Goal: Information Seeking & Learning: Learn about a topic

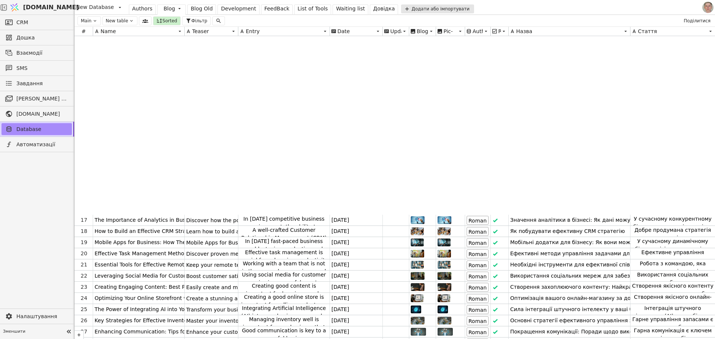
scroll to position [194, 0]
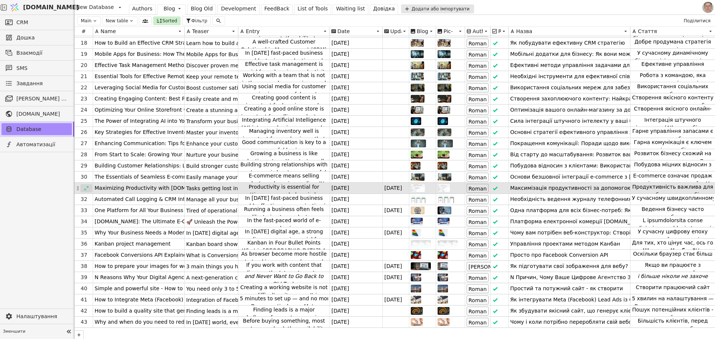
click at [84, 186] on icon at bounding box center [86, 188] width 5 height 5
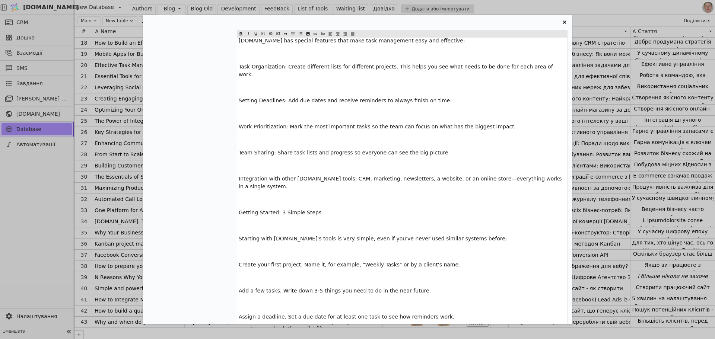
scroll to position [0, 0]
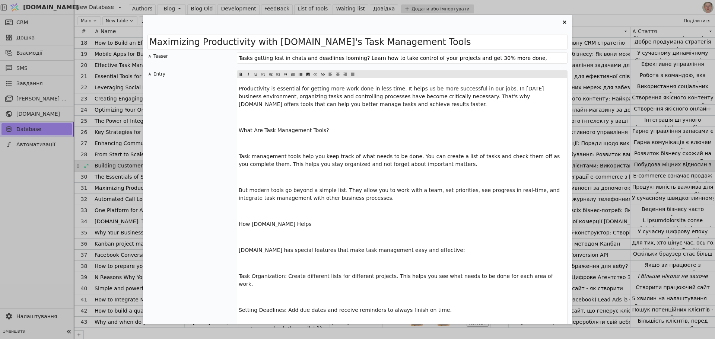
click at [565, 22] on icon "Entry Card" at bounding box center [564, 22] width 9 height 9
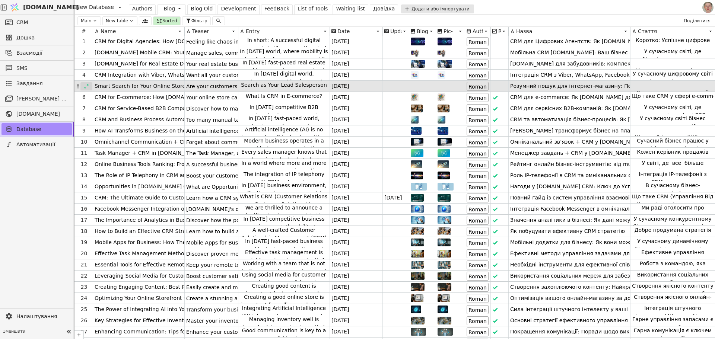
click at [87, 87] on icon at bounding box center [86, 86] width 5 height 5
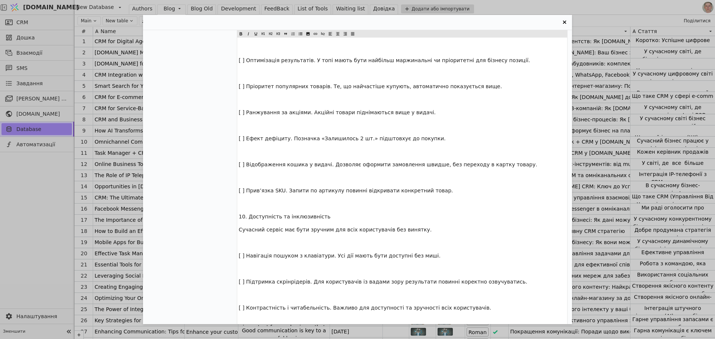
scroll to position [4459, 0]
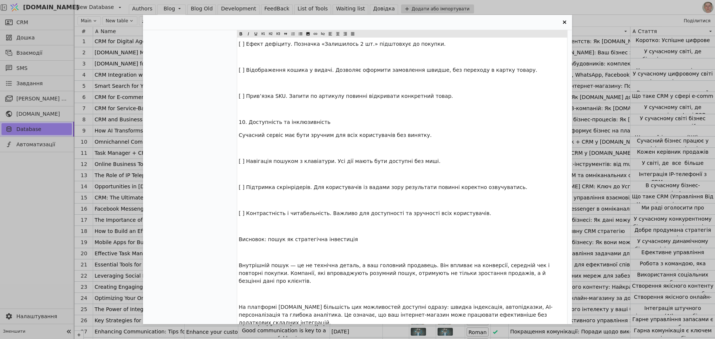
click at [260, 290] on p "﻿" at bounding box center [402, 294] width 327 height 8
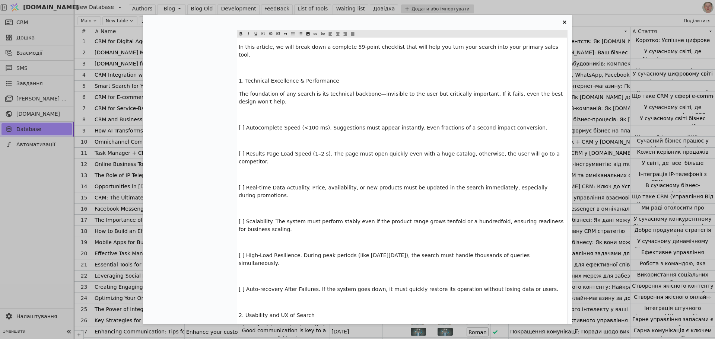
scroll to position [227, 0]
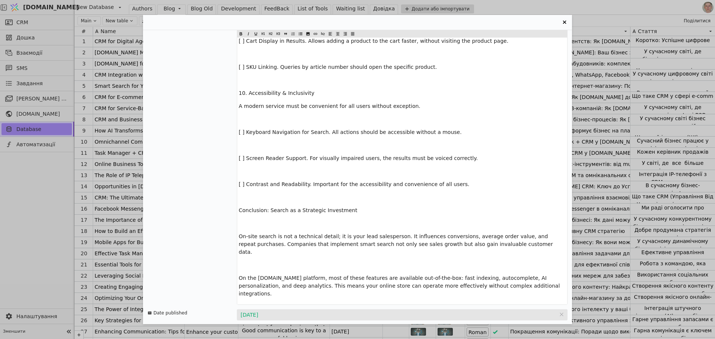
click at [261, 261] on p "﻿" at bounding box center [402, 265] width 327 height 8
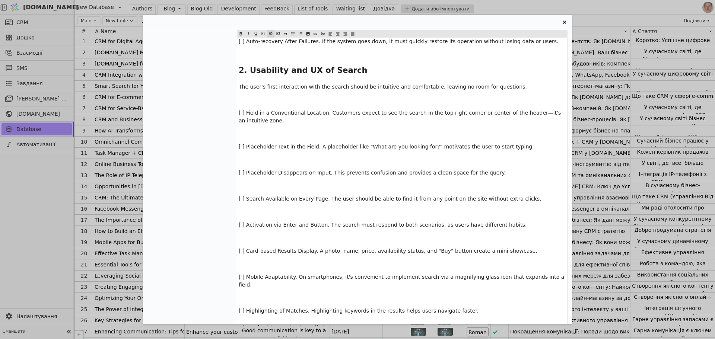
click at [258, 130] on p "﻿" at bounding box center [402, 134] width 327 height 8
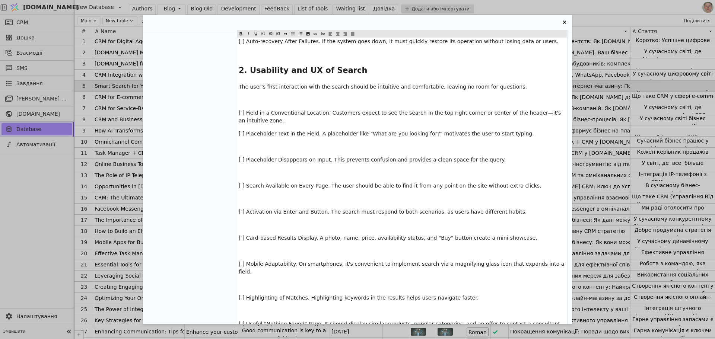
click at [255, 143] on p "﻿" at bounding box center [402, 147] width 327 height 8
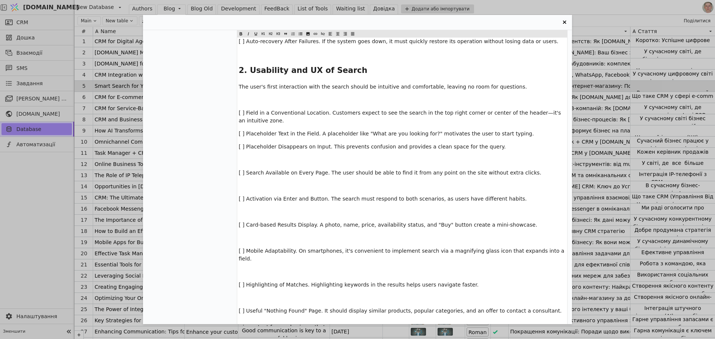
click at [252, 156] on p "﻿" at bounding box center [402, 160] width 327 height 8
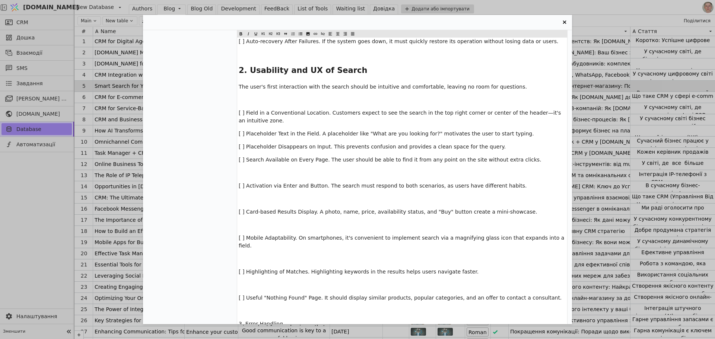
click at [250, 169] on p "﻿" at bounding box center [402, 173] width 327 height 8
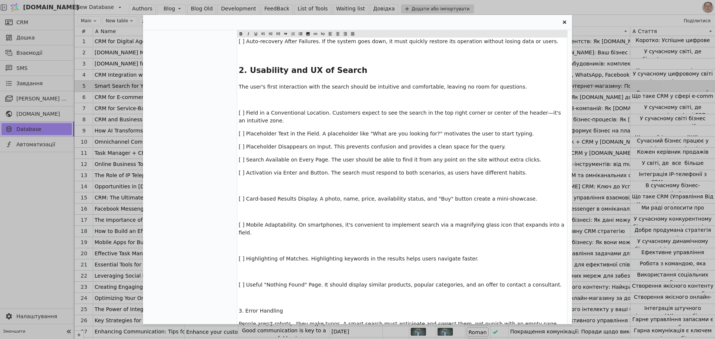
click at [249, 182] on p "﻿" at bounding box center [402, 186] width 327 height 8
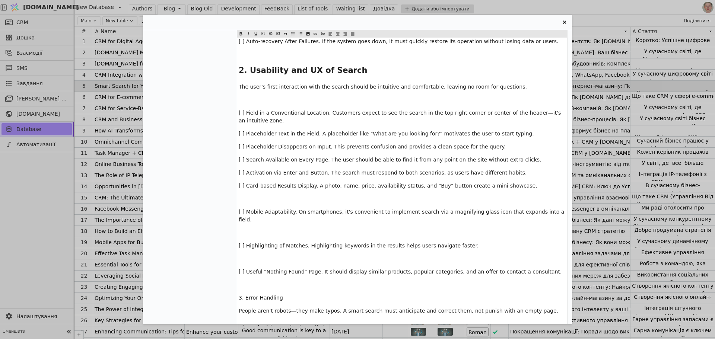
click at [250, 195] on p "﻿" at bounding box center [402, 199] width 327 height 8
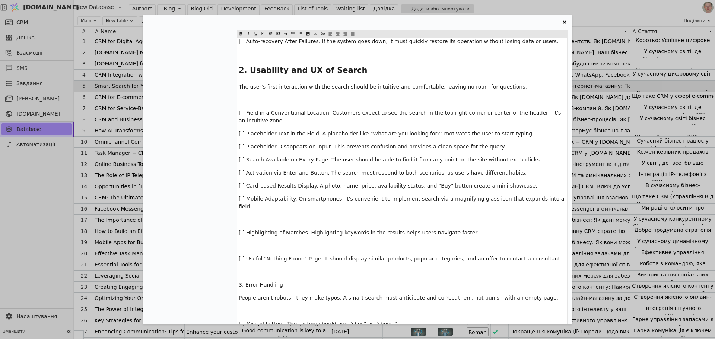
drag, startPoint x: 251, startPoint y: 196, endPoint x: 246, endPoint y: 217, distance: 21.8
click at [251, 216] on p "﻿" at bounding box center [402, 220] width 327 height 8
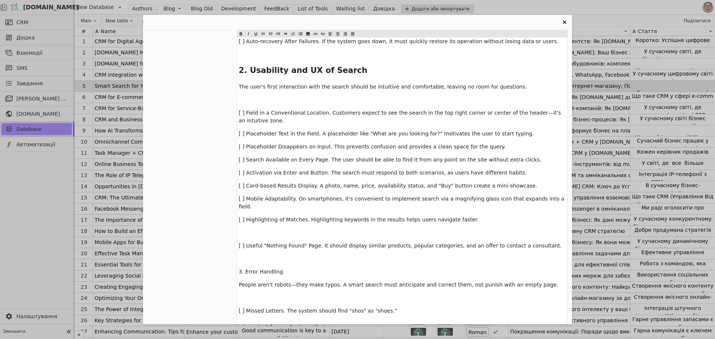
click at [247, 229] on p "﻿" at bounding box center [402, 233] width 327 height 8
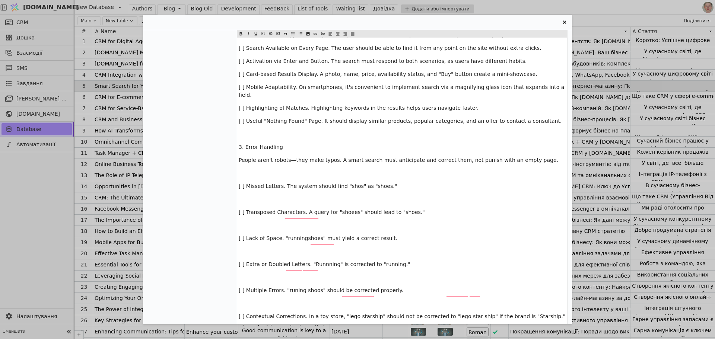
click at [252, 195] on p "﻿" at bounding box center [402, 199] width 327 height 8
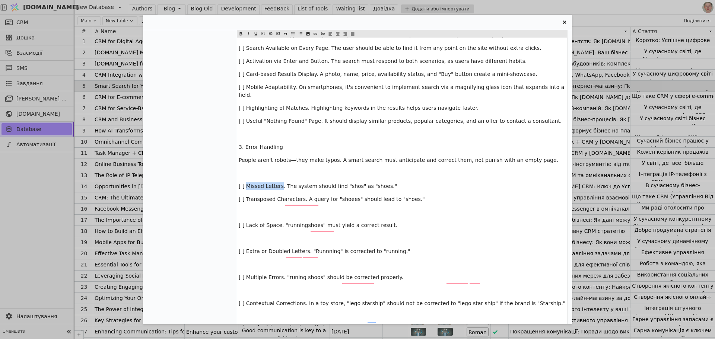
drag, startPoint x: 245, startPoint y: 162, endPoint x: 283, endPoint y: 160, distance: 38.1
click at [283, 183] on span "[ ] Missed Letters. The system should find "shos" as "shoes."" at bounding box center [318, 186] width 158 height 6
click at [242, 32] on span "Entry Card" at bounding box center [240, 33] width 7 height 7
drag, startPoint x: 290, startPoint y: 180, endPoint x: 272, endPoint y: 206, distance: 31.4
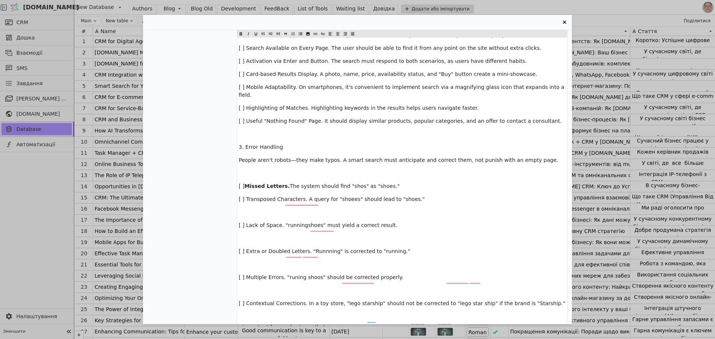
click at [257, 208] on p "﻿" at bounding box center [402, 212] width 327 height 8
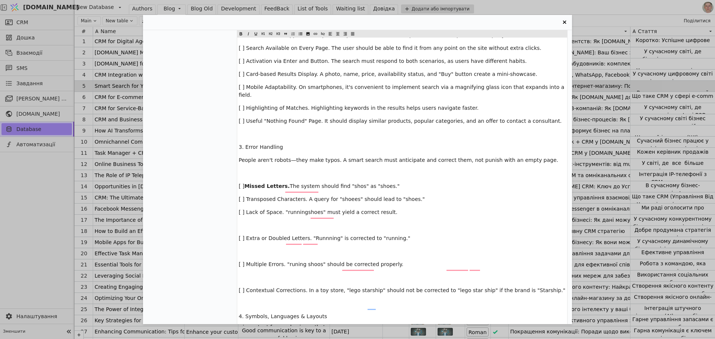
click at [249, 221] on p "﻿" at bounding box center [402, 225] width 327 height 8
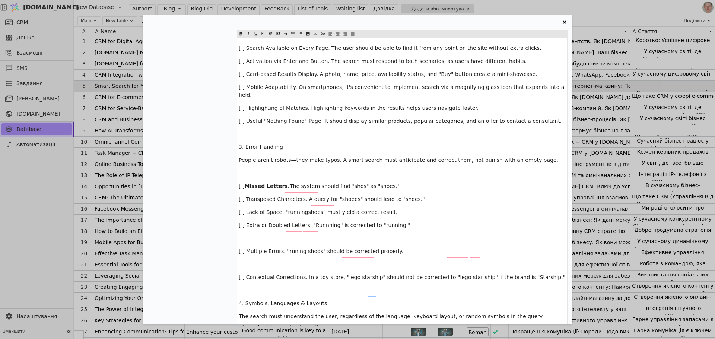
click at [250, 235] on p "﻿" at bounding box center [402, 239] width 327 height 8
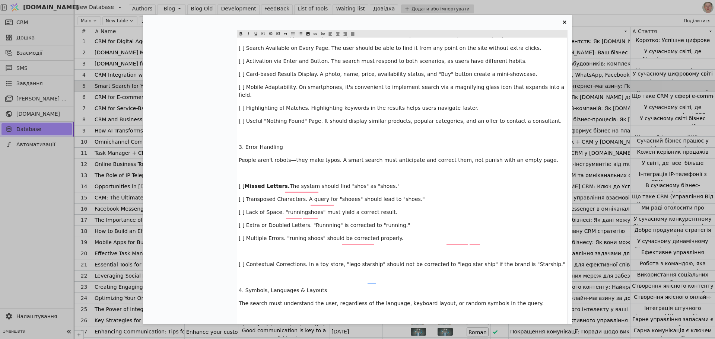
click at [248, 248] on p "﻿" at bounding box center [402, 252] width 327 height 8
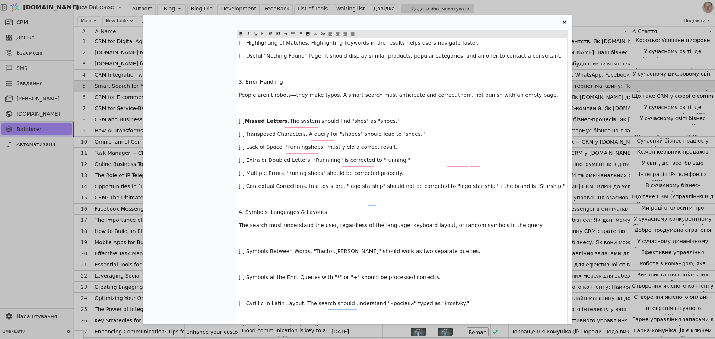
scroll to position [558, 0]
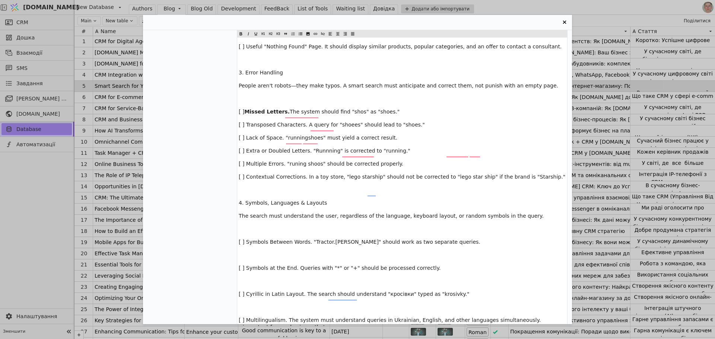
click at [249, 251] on p "﻿" at bounding box center [402, 255] width 327 height 8
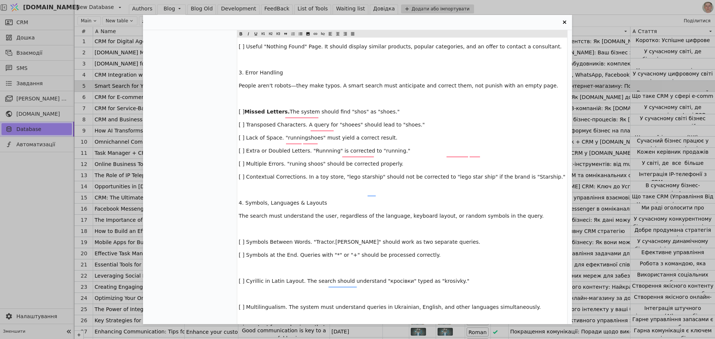
click at [249, 264] on p "﻿" at bounding box center [402, 268] width 327 height 8
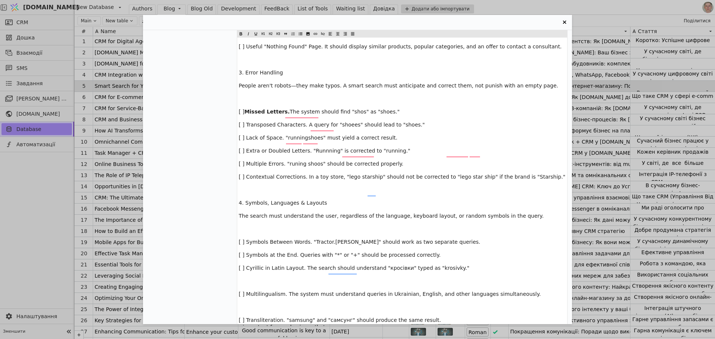
click at [252, 277] on p "﻿" at bounding box center [402, 281] width 327 height 8
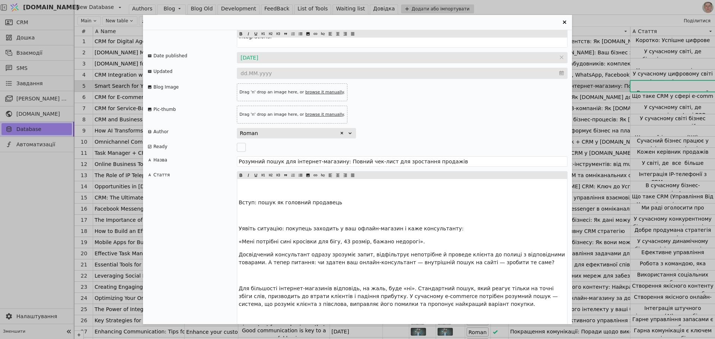
scroll to position [3875, 0]
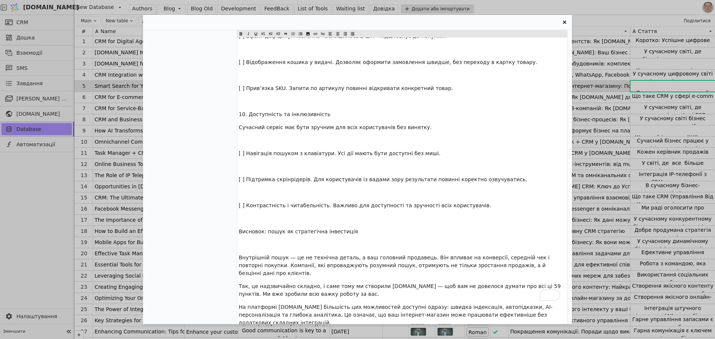
drag, startPoint x: 260, startPoint y: 161, endPoint x: 228, endPoint y: 157, distance: 31.9
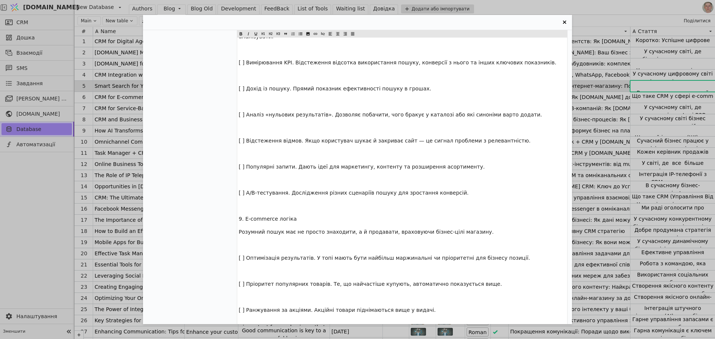
scroll to position [0, 0]
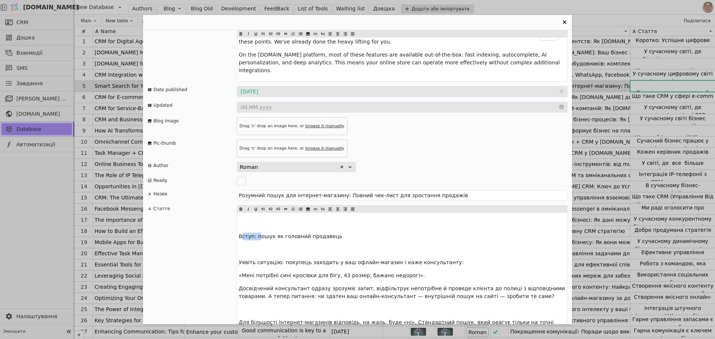
drag, startPoint x: 248, startPoint y: 196, endPoint x: 236, endPoint y: 197, distance: 11.9
click at [279, 205] on icon "Entry Card" at bounding box center [278, 209] width 4 height 9
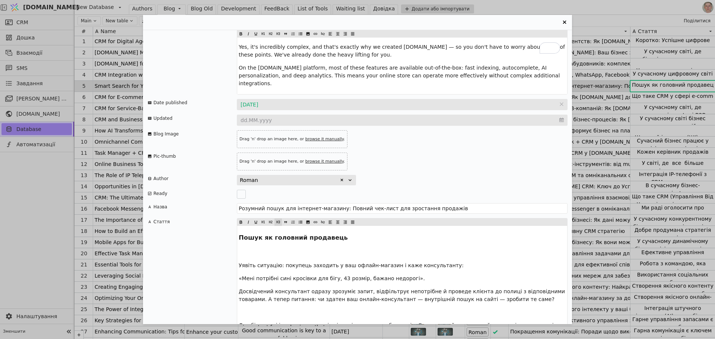
click at [262, 249] on p "﻿" at bounding box center [402, 253] width 327 height 8
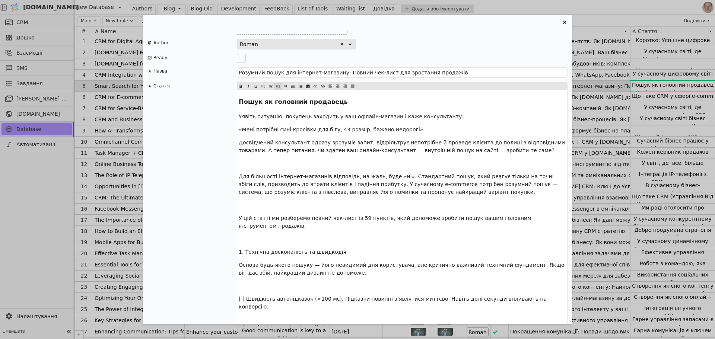
drag, startPoint x: 281, startPoint y: 213, endPoint x: 296, endPoint y: 202, distance: 18.0
click at [281, 249] on span "1. Технічна досконалість та швидкодія" at bounding box center [293, 252] width 108 height 6
click at [272, 85] on icon "Entry Card" at bounding box center [270, 86] width 3 height 3
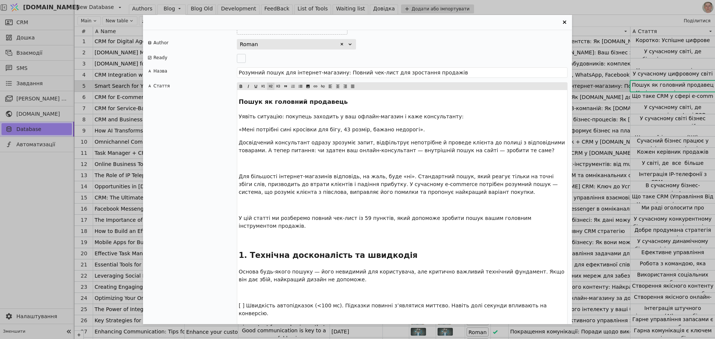
click at [264, 323] on p "﻿" at bounding box center [402, 327] width 327 height 8
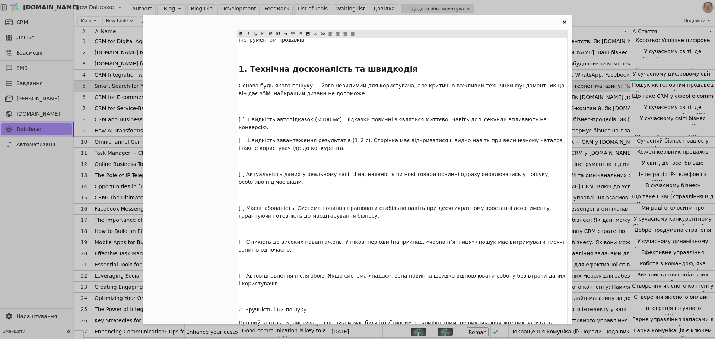
click at [261, 157] on p "﻿" at bounding box center [402, 161] width 327 height 8
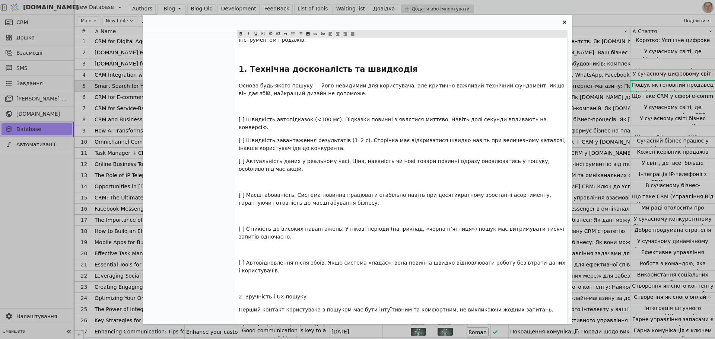
click at [256, 178] on p "﻿" at bounding box center [402, 182] width 327 height 8
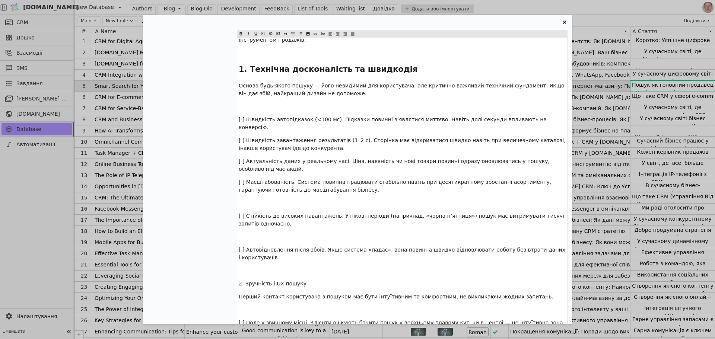
click at [260, 199] on p "﻿" at bounding box center [402, 203] width 327 height 8
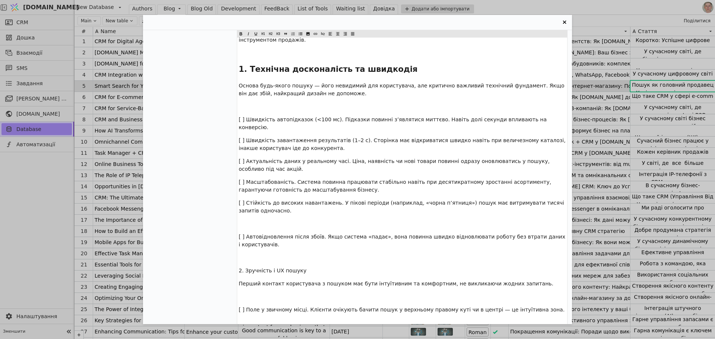
click at [259, 220] on p "﻿" at bounding box center [402, 224] width 327 height 8
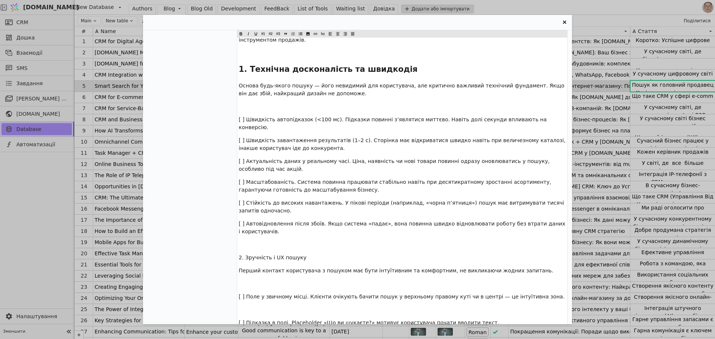
click at [269, 255] on span "2. Зручність і UX пошуку" at bounding box center [273, 258] width 68 height 6
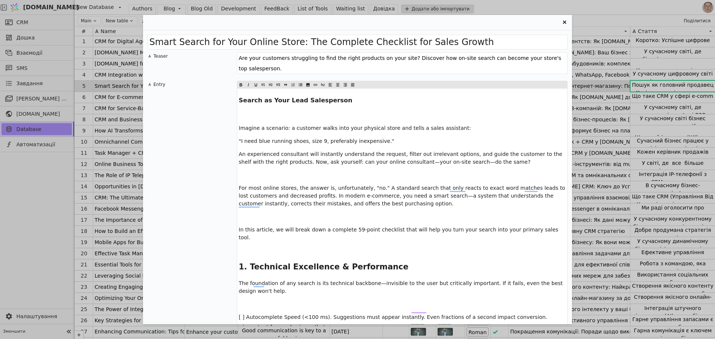
scroll to position [2769, 0]
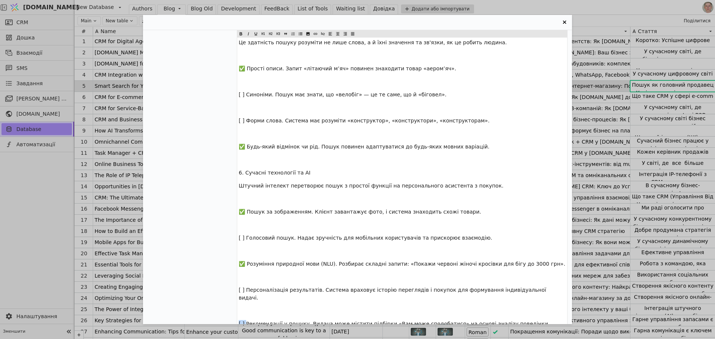
drag, startPoint x: 246, startPoint y: 261, endPoint x: 236, endPoint y: 261, distance: 10.4
click at [236, 261] on div "Стаття Пошук як головний продавець Уявіть ситуацію: покупець заходить у ваш офл…" at bounding box center [357, 168] width 420 height 2109
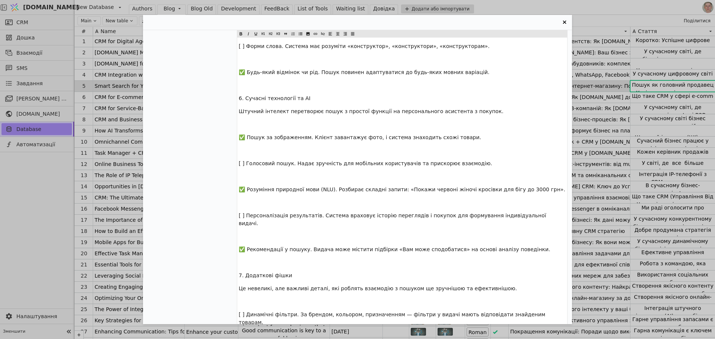
scroll to position [0, 0]
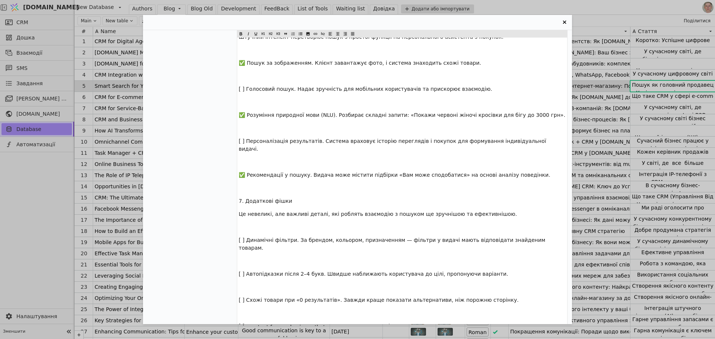
click at [274, 198] on span "7. Додаткові фішки" at bounding box center [266, 201] width 54 height 6
click at [269, 32] on icon "Entry Card" at bounding box center [270, 33] width 3 height 3
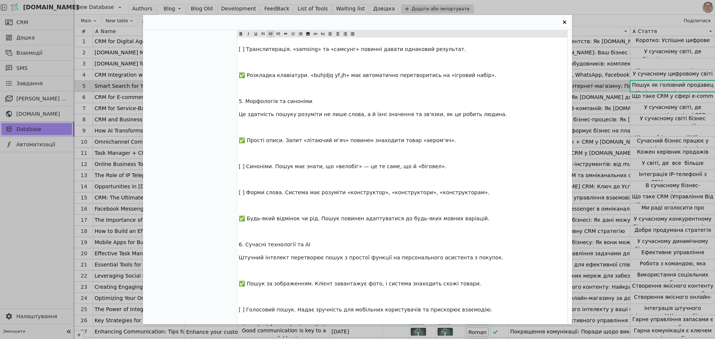
scroll to position [2695, 0]
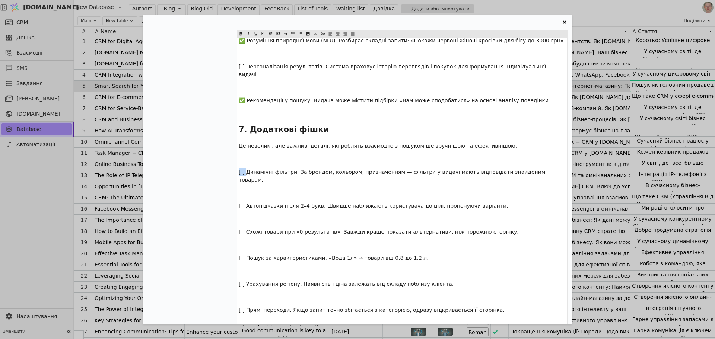
drag, startPoint x: 245, startPoint y: 292, endPoint x: 236, endPoint y: 291, distance: 8.7
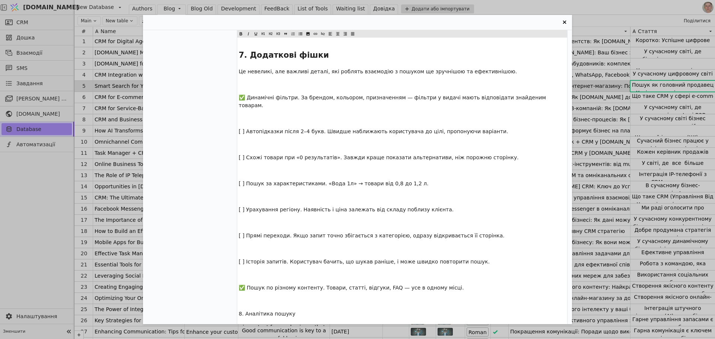
click at [257, 311] on span "8. Аналітика пошуку" at bounding box center [267, 314] width 57 height 6
click at [271, 32] on icon "Entry Card" at bounding box center [270, 33] width 4 height 9
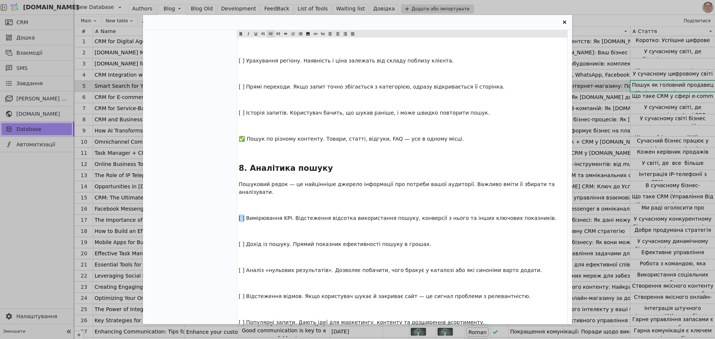
drag, startPoint x: 245, startPoint y: 145, endPoint x: 252, endPoint y: 150, distance: 9.1
drag, startPoint x: 246, startPoint y: 149, endPoint x: 239, endPoint y: 296, distance: 147.9
click at [235, 148] on div "Smart Search for Your Online Store: The Complete Checklist for Sales Growth Tea…" at bounding box center [357, 169] width 715 height 339
drag, startPoint x: 246, startPoint y: 278, endPoint x: 238, endPoint y: 278, distance: 7.8
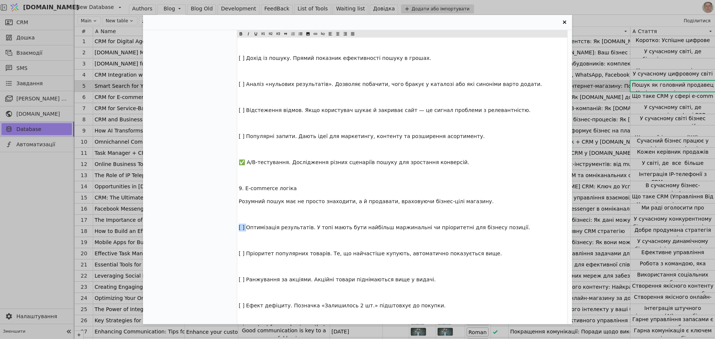
drag, startPoint x: 246, startPoint y: 157, endPoint x: 239, endPoint y: 157, distance: 7.1
click at [239, 224] on span "[ ] Оптимізація результатів. У топі мають бути найбільш маржинальні чи пріорите…" at bounding box center [384, 227] width 291 height 6
drag, startPoint x: 246, startPoint y: 286, endPoint x: 242, endPoint y: 286, distance: 4.1
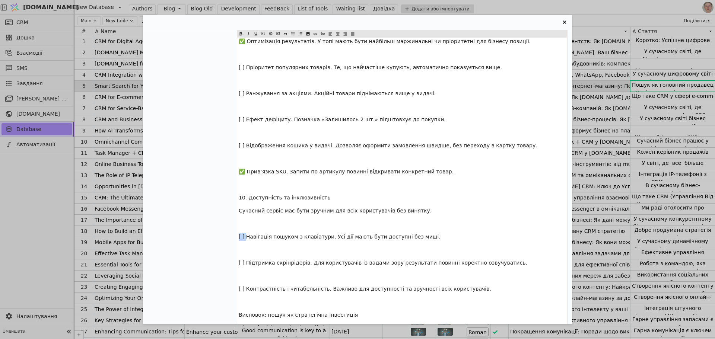
drag, startPoint x: 245, startPoint y: 166, endPoint x: 234, endPoint y: 166, distance: 11.2
drag, startPoint x: 245, startPoint y: 219, endPoint x: 236, endPoint y: 219, distance: 9.7
drag, startPoint x: 245, startPoint y: 245, endPoint x: 236, endPoint y: 244, distance: 8.2
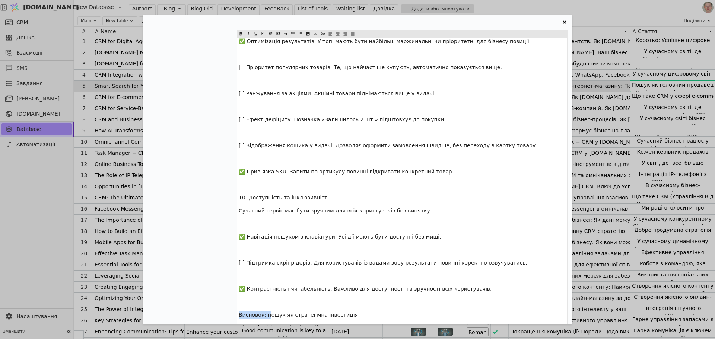
click at [279, 30] on icon "Entry Card" at bounding box center [278, 33] width 4 height 9
drag, startPoint x: 261, startPoint y: 201, endPoint x: 259, endPoint y: 205, distance: 4.0
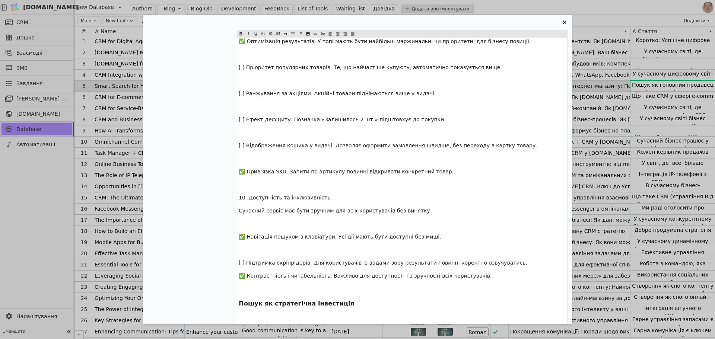
click at [262, 246] on p "﻿" at bounding box center [402, 250] width 327 height 8
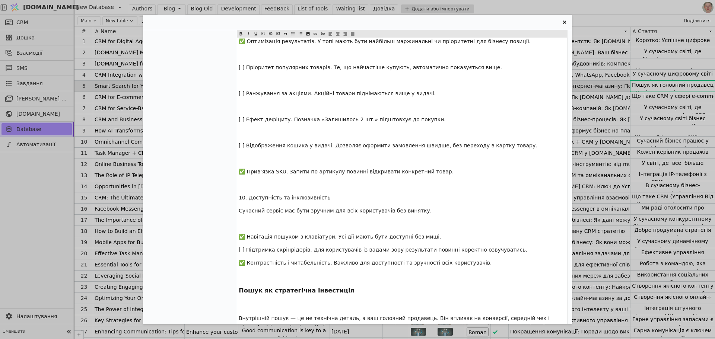
click at [267, 195] on span "10. Доступність та інклюзивність" at bounding box center [285, 198] width 92 height 6
click at [271, 32] on icon "Entry Card" at bounding box center [270, 33] width 4 height 9
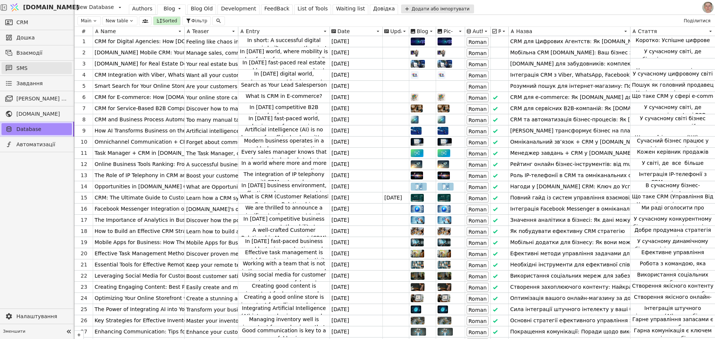
click at [38, 112] on span "[DOMAIN_NAME]" at bounding box center [42, 114] width 52 height 8
click at [35, 113] on span "[DOMAIN_NAME]" at bounding box center [42, 114] width 52 height 8
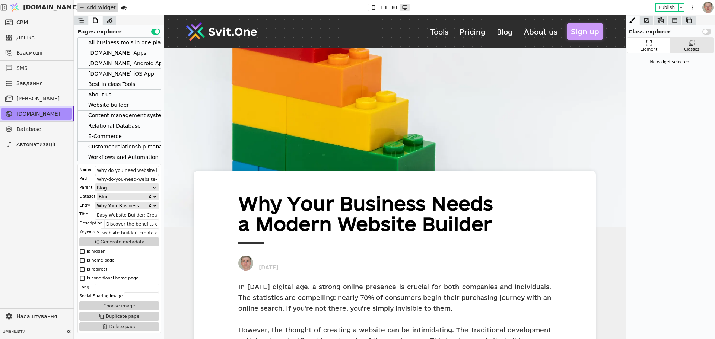
click at [99, 8] on div "Add widget" at bounding box center [97, 7] width 41 height 9
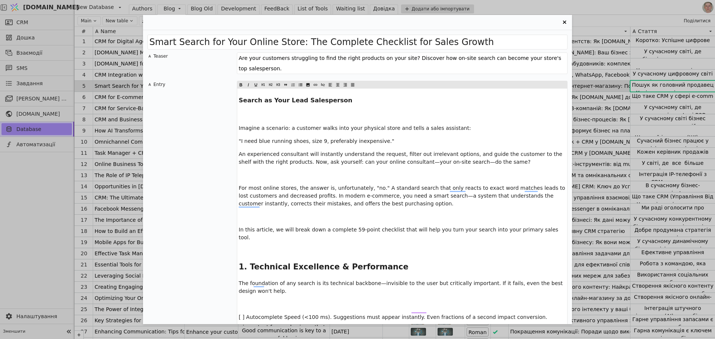
scroll to position [3588, 0]
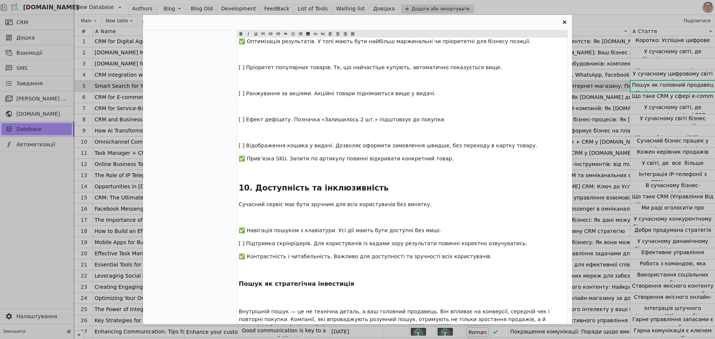
click at [268, 129] on p "﻿" at bounding box center [402, 133] width 327 height 8
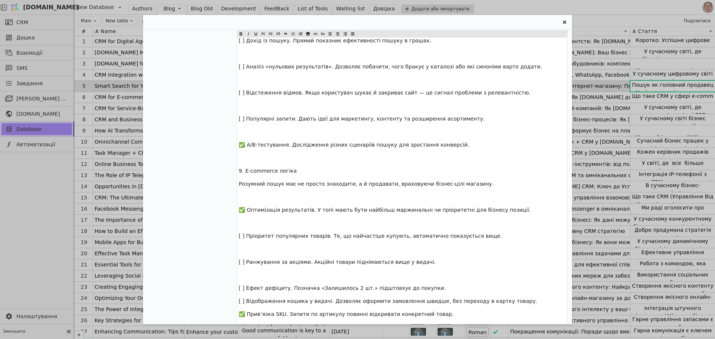
scroll to position [0, 0]
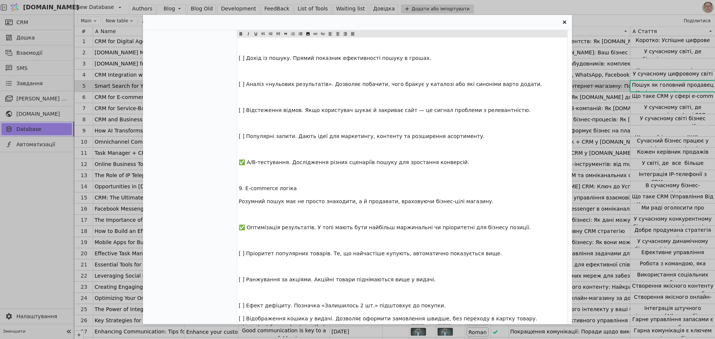
click at [267, 289] on p "﻿" at bounding box center [402, 293] width 327 height 8
click at [266, 263] on p "﻿" at bounding box center [402, 267] width 327 height 8
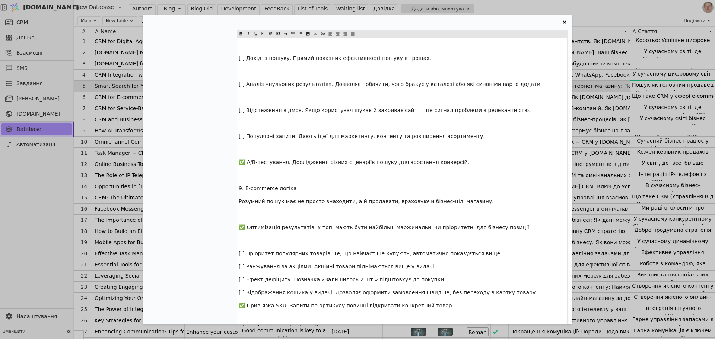
click at [270, 237] on p "﻿" at bounding box center [402, 241] width 327 height 8
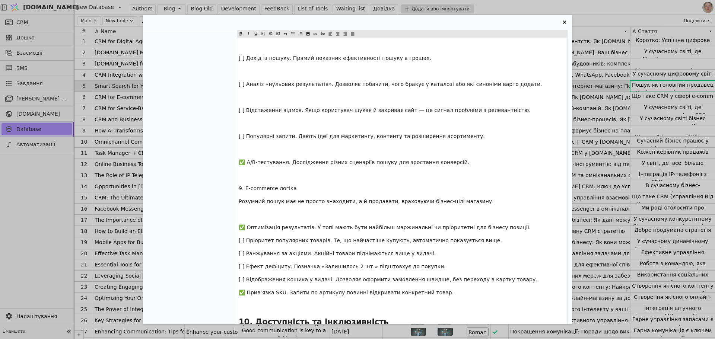
click at [270, 185] on span "9. E-commerce логіка" at bounding box center [268, 188] width 58 height 6
click at [270, 34] on icon "Entry Card" at bounding box center [270, 33] width 4 height 9
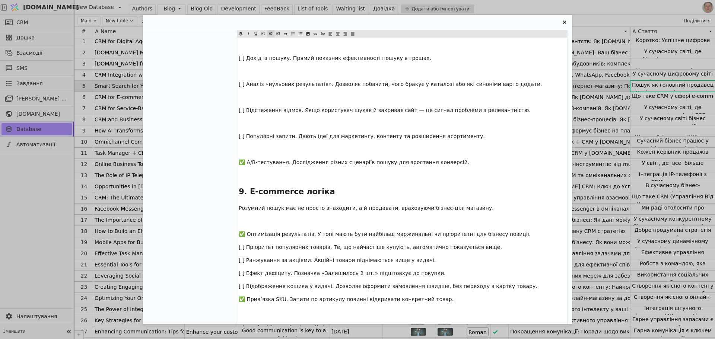
click at [261, 119] on p "﻿" at bounding box center [402, 123] width 327 height 8
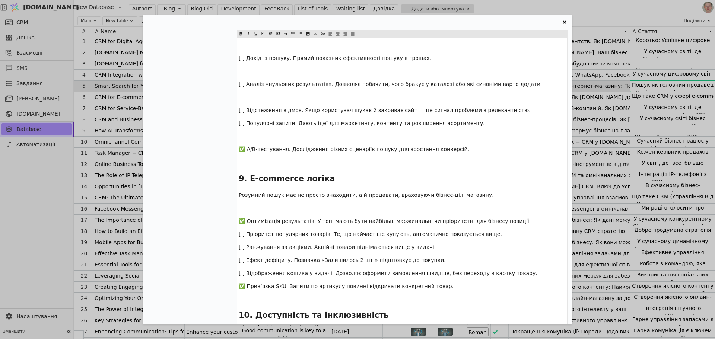
click at [252, 133] on p "﻿" at bounding box center [402, 137] width 327 height 8
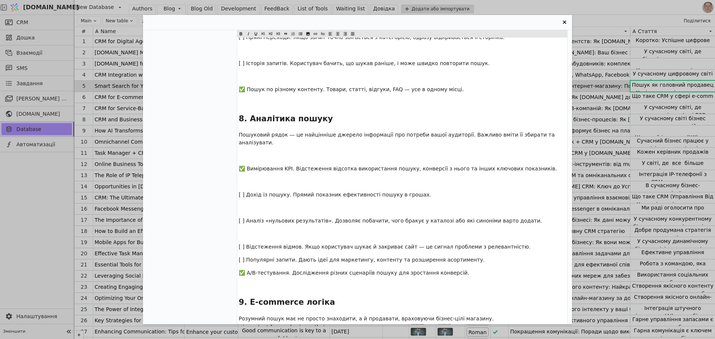
scroll to position [3218, 0]
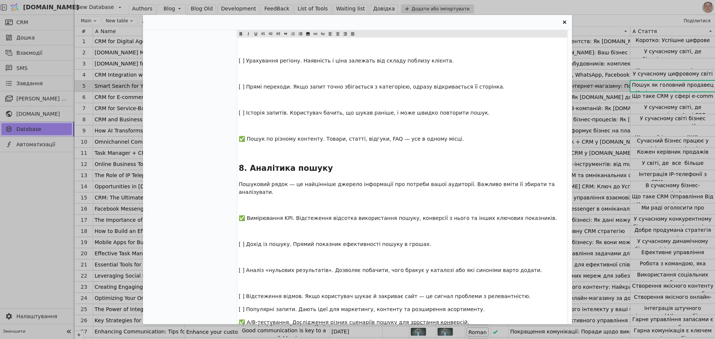
click at [262, 280] on p "﻿" at bounding box center [402, 284] width 327 height 8
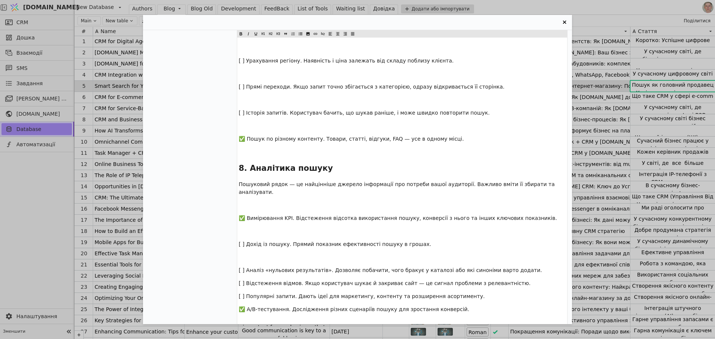
click at [257, 254] on p "﻿" at bounding box center [402, 258] width 327 height 8
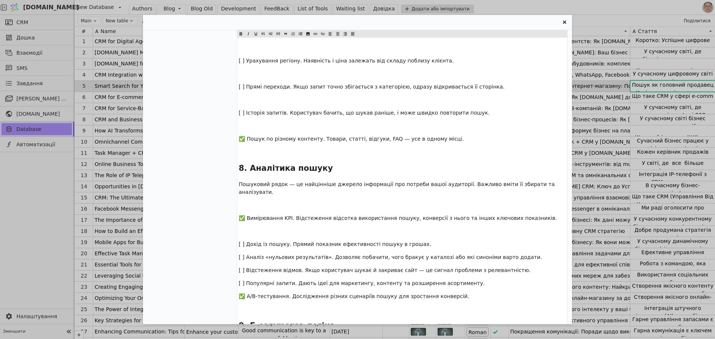
click at [257, 227] on p "﻿" at bounding box center [402, 231] width 327 height 8
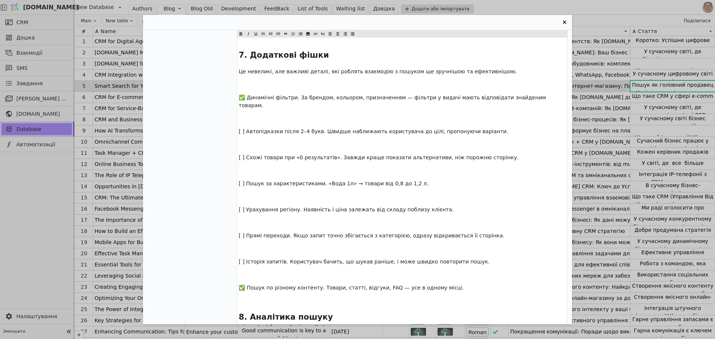
click at [260, 271] on p "﻿" at bounding box center [402, 275] width 327 height 8
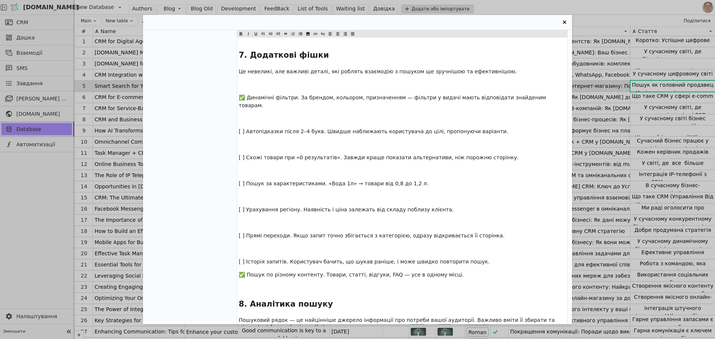
click at [265, 141] on p "﻿" at bounding box center [402, 145] width 327 height 8
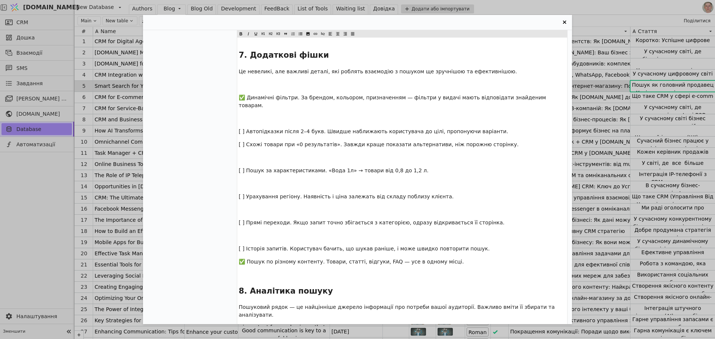
click at [256, 154] on p "﻿" at bounding box center [402, 158] width 327 height 8
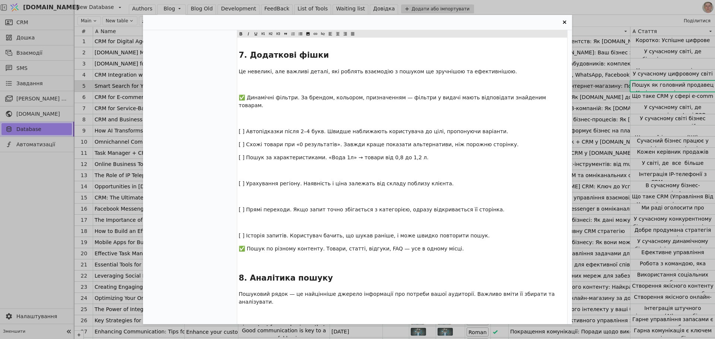
click at [257, 167] on p "﻿" at bounding box center [402, 171] width 327 height 8
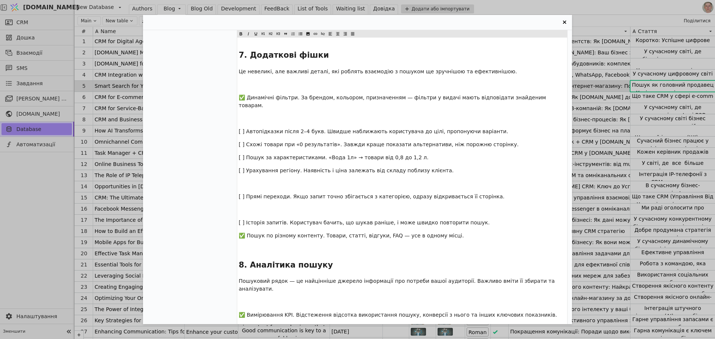
drag, startPoint x: 252, startPoint y: 112, endPoint x: 261, endPoint y: 130, distance: 20.1
click at [252, 180] on p "﻿" at bounding box center [402, 184] width 327 height 8
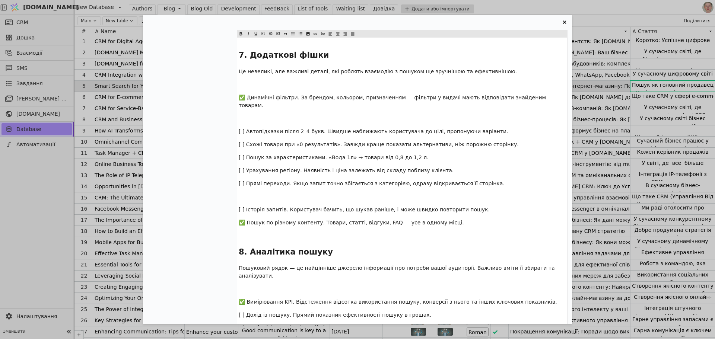
click at [255, 193] on p "﻿" at bounding box center [402, 197] width 327 height 8
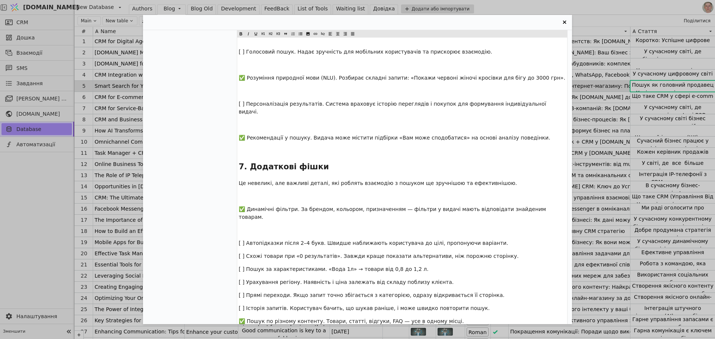
click at [263, 226] on p "﻿" at bounding box center [402, 230] width 327 height 8
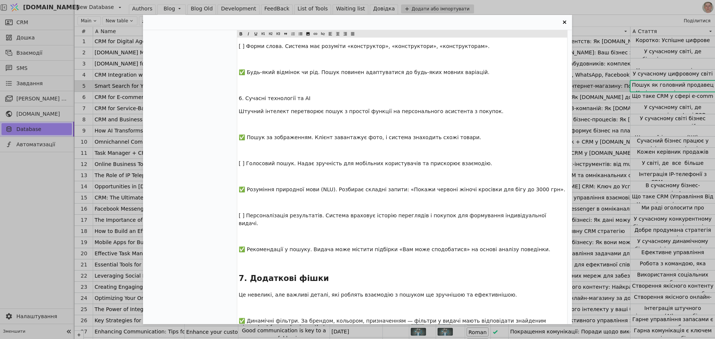
click at [269, 233] on p "﻿" at bounding box center [402, 237] width 327 height 8
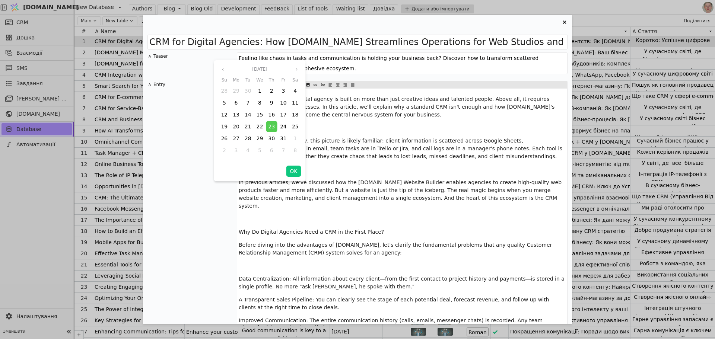
scroll to position [1080, 0]
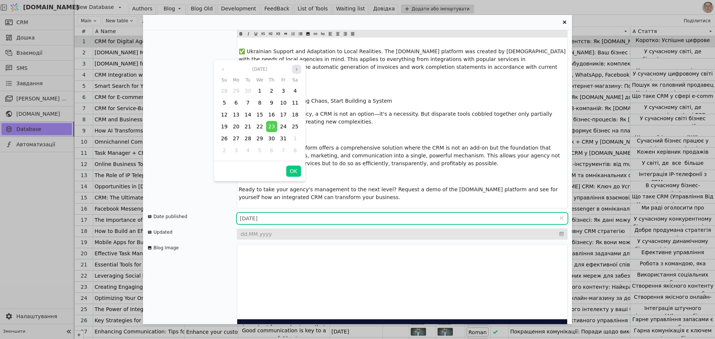
click at [295, 68] on icon "angle right" at bounding box center [296, 69] width 4 height 4
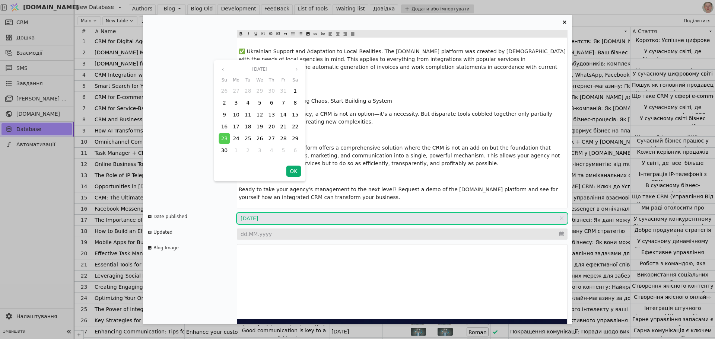
click at [292, 168] on button "OK" at bounding box center [293, 171] width 15 height 11
type input "[DATE]"
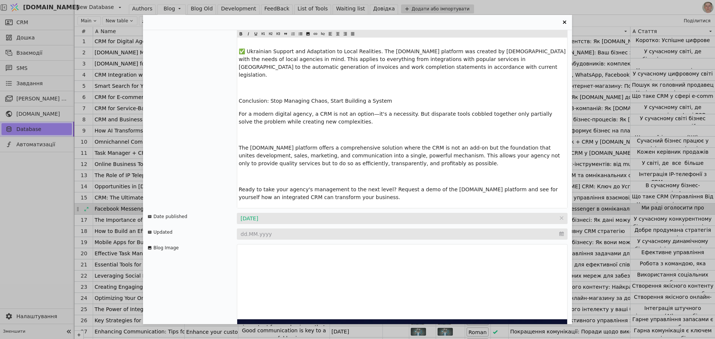
drag, startPoint x: 562, startPoint y: 21, endPoint x: 413, endPoint y: 205, distance: 236.3
click at [562, 21] on icon "Entry Card" at bounding box center [564, 22] width 9 height 9
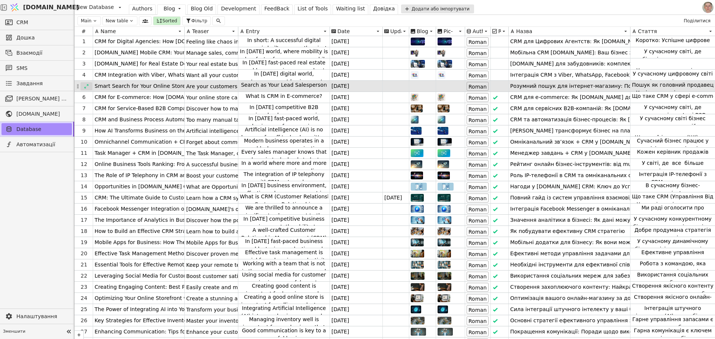
click at [84, 85] on div at bounding box center [86, 86] width 12 height 8
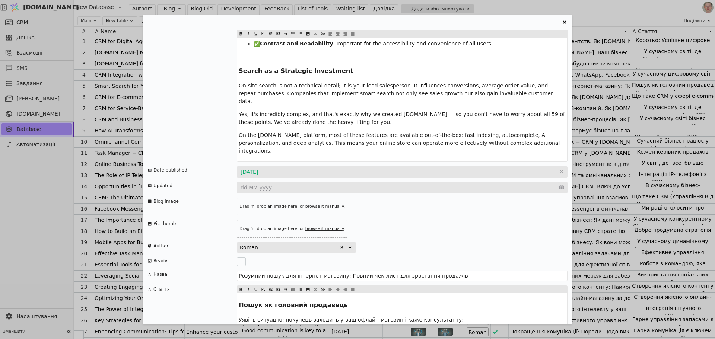
scroll to position [1601, 0]
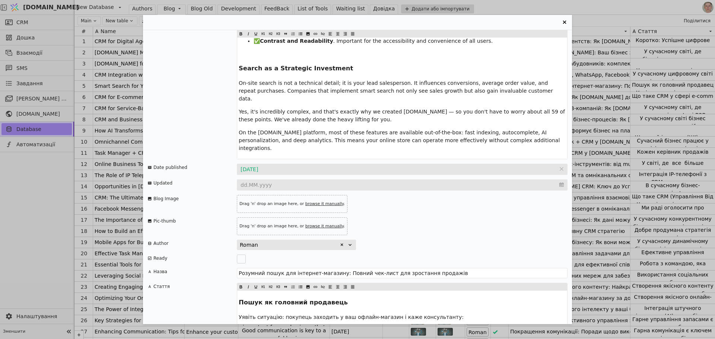
click at [322, 201] on link "browse it manually" at bounding box center [324, 203] width 38 height 5
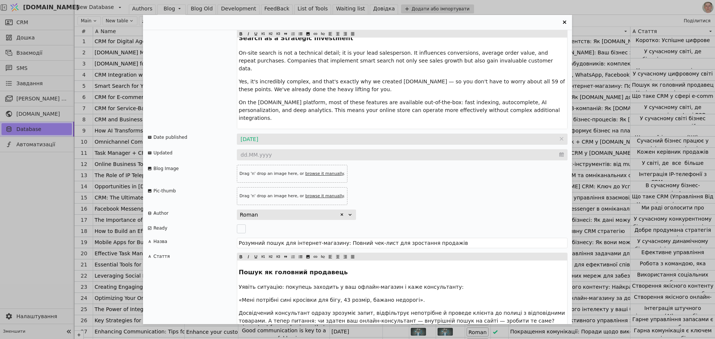
type input "C:\fakepath\smart-search.webp"
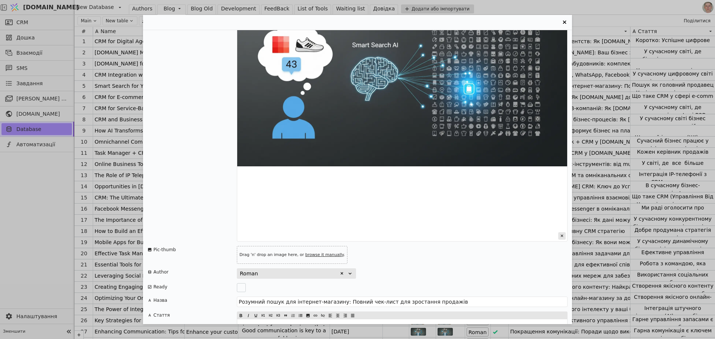
scroll to position [2010, 0]
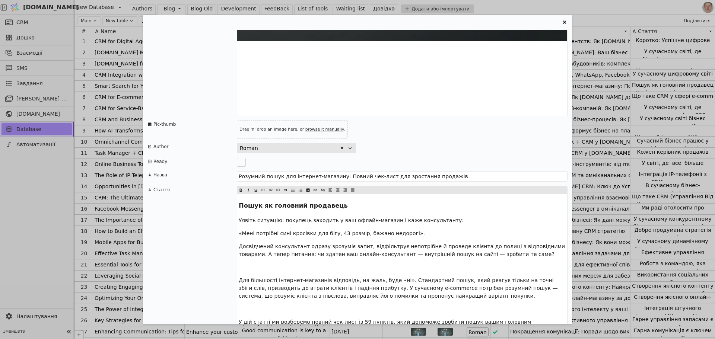
click at [326, 127] on link "browse it manually" at bounding box center [324, 129] width 38 height 5
type input "C:\fakepath\smart-search-small.webp"
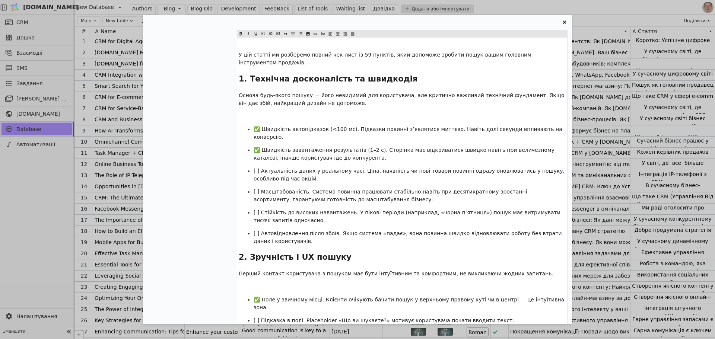
scroll to position [2606, 0]
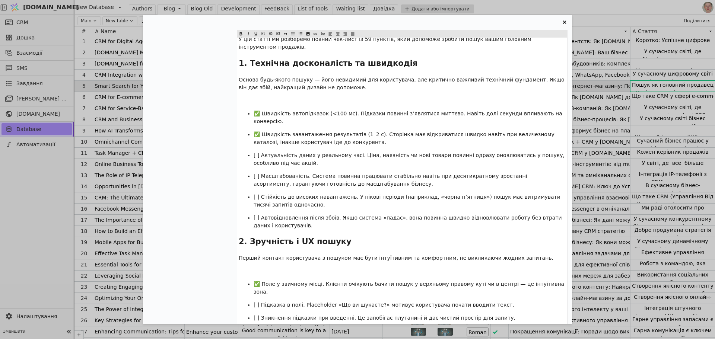
drag, startPoint x: 262, startPoint y: 85, endPoint x: 255, endPoint y: 84, distance: 7.5
click at [254, 131] on span "✅ Швидкість завантаження результатів (1–2 с). Сторінка має відкриватися швидко …" at bounding box center [405, 138] width 302 height 14
copy span "✅"
click at [254, 152] on span "[ ] Актуальність даних у реальному часі. Ціна, наявність чи нові товари повинні…" at bounding box center [410, 159] width 312 height 14
drag, startPoint x: 261, startPoint y: 127, endPoint x: 255, endPoint y: 125, distance: 5.3
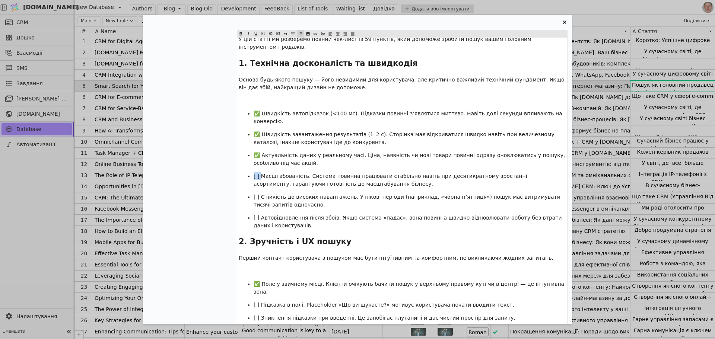
click at [252, 125] on ul "✅ Швидкість автопідказок (<100 мс). Підказки повинні з’являтися миттєво. Навіть…" at bounding box center [402, 170] width 327 height 120
drag, startPoint x: 262, startPoint y: 125, endPoint x: 307, endPoint y: 126, distance: 44.7
click at [307, 173] on span "✅ Масштабованість. Система повинна працювати стабільно навіть при десятикратном…" at bounding box center [392, 180] width 276 height 14
click at [242, 34] on icon "Entry Card" at bounding box center [241, 33] width 3 height 3
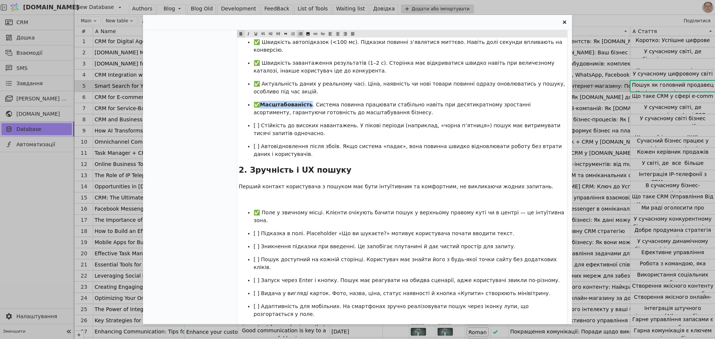
scroll to position [2680, 0]
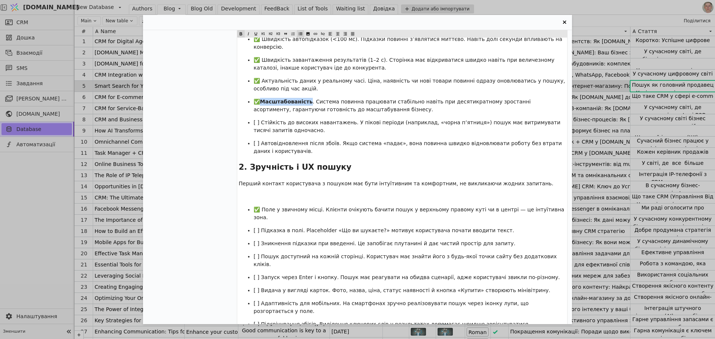
click at [261, 119] on span "[ ] Стійкість до високих навантажень. У пікові періоди (наприклад, «чорна п’ятн…" at bounding box center [408, 126] width 308 height 14
click at [260, 73] on ul "✅ Швидкість автопідказок (<100 мс). Підказки повинні з’являтися миттєво. Навіть…" at bounding box center [402, 95] width 327 height 120
drag, startPoint x: 254, startPoint y: 92, endPoint x: 261, endPoint y: 93, distance: 6.7
click at [261, 140] on span "[ ] Автовідновлення після збоїв. Якщо система «падає», вона повинна швидко відн…" at bounding box center [409, 147] width 310 height 14
drag, startPoint x: 253, startPoint y: 238, endPoint x: 260, endPoint y: 236, distance: 7.0
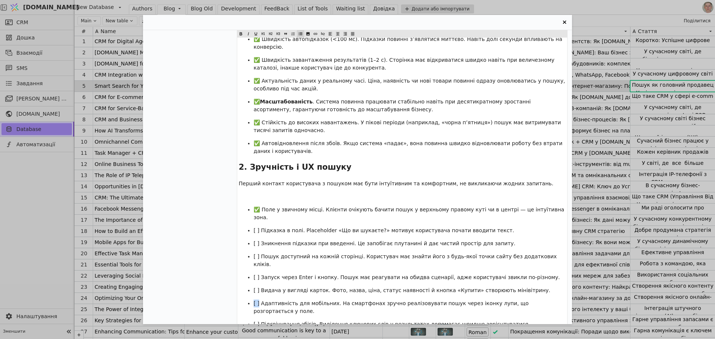
click at [260, 236] on ul "✅ Поле у звичному місці. Клієнти очікують бачити пошук у верхньому правому куті…" at bounding box center [402, 277] width 327 height 143
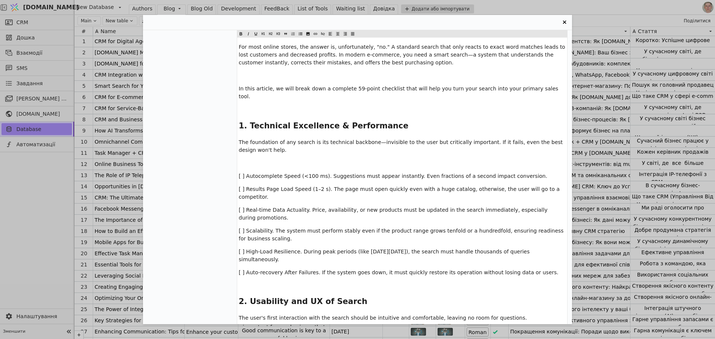
scroll to position [186, 0]
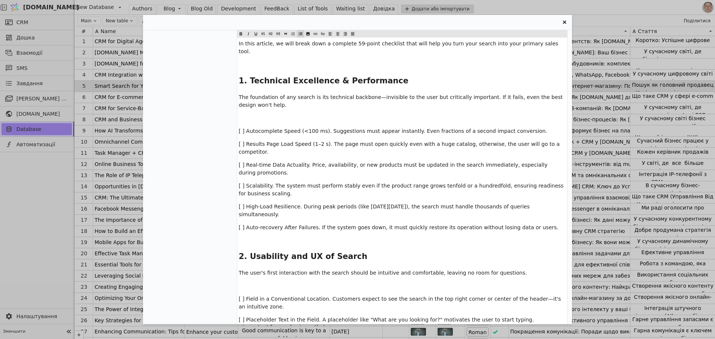
drag, startPoint x: 265, startPoint y: 210, endPoint x: 300, endPoint y: 34, distance: 178.9
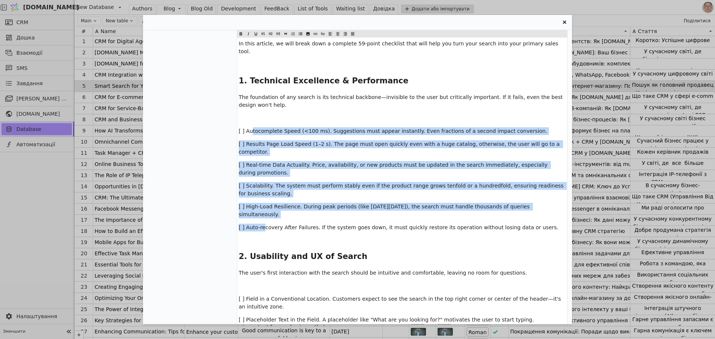
click at [300, 33] on icon "Entry Card" at bounding box center [300, 33] width 4 height 9
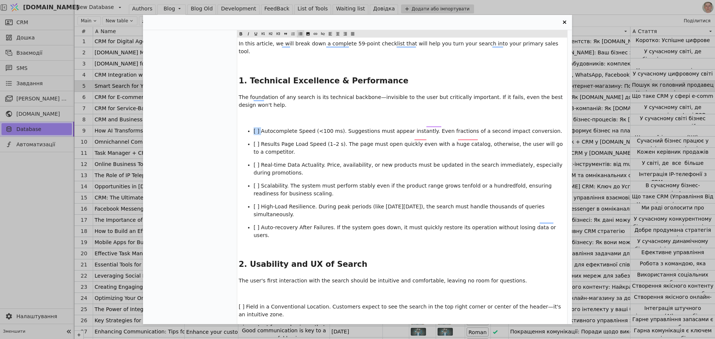
drag, startPoint x: 261, startPoint y: 124, endPoint x: 254, endPoint y: 123, distance: 6.7
click at [254, 128] on span "[ ] Autocomplete Speed (<100 ms). Suggestions must appear instantly. Even fract…" at bounding box center [408, 131] width 309 height 6
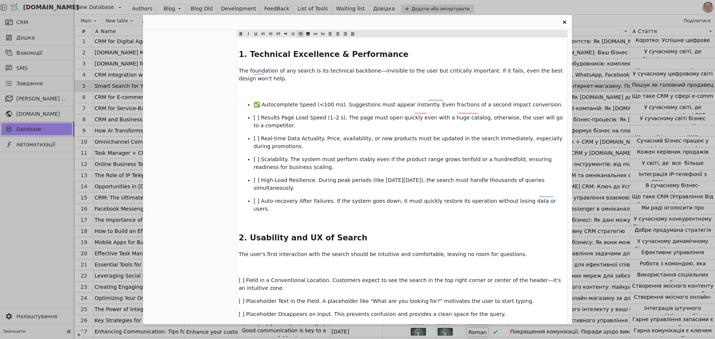
scroll to position [223, 0]
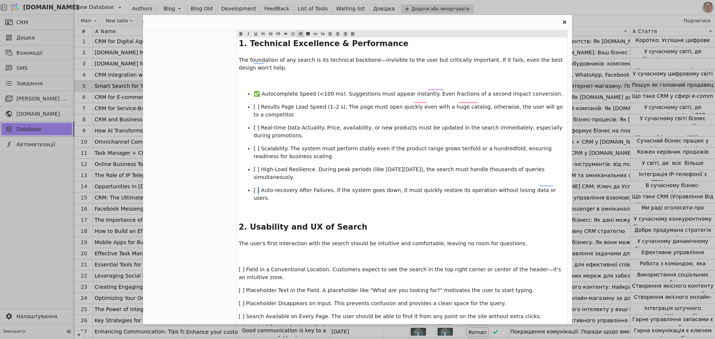
drag, startPoint x: 259, startPoint y: 182, endPoint x: 252, endPoint y: 182, distance: 7.8
click at [256, 187] on span "[ ] Auto-recovery After Failures. If the system goes down, it must quickly rest…" at bounding box center [406, 194] width 304 height 14
click at [260, 181] on ul "✅ Autocomplete Speed (<100 ms). Suggestions must appear instantly. Even fractio…" at bounding box center [402, 146] width 327 height 112
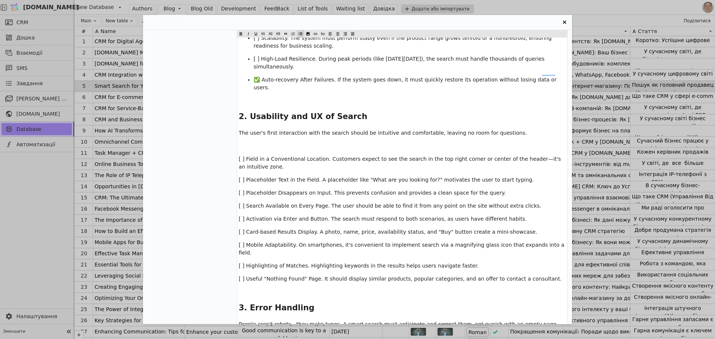
scroll to position [335, 0]
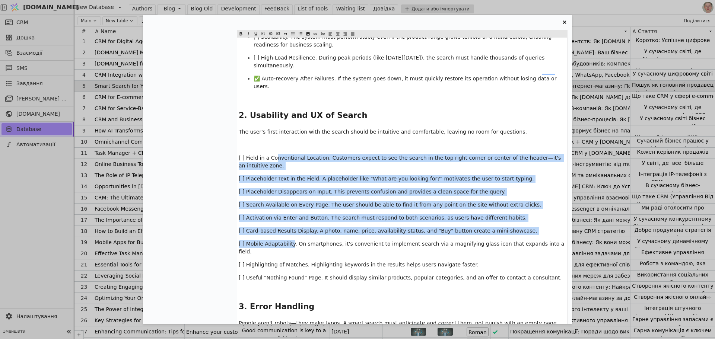
drag, startPoint x: 275, startPoint y: 144, endPoint x: 307, endPoint y: 210, distance: 72.9
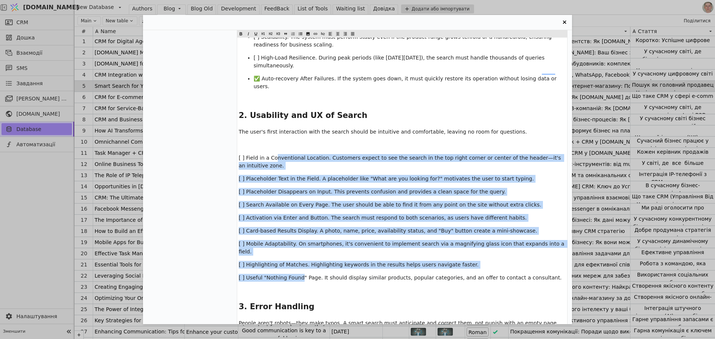
click at [300, 34] on icon "Entry Card" at bounding box center [301, 33] width 4 height 3
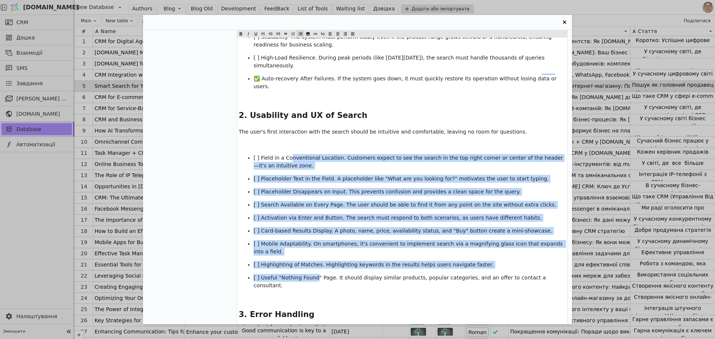
click at [254, 155] on span "[ ] Field in a Conventional Location. Customers expect to see the search in the…" at bounding box center [408, 162] width 309 height 14
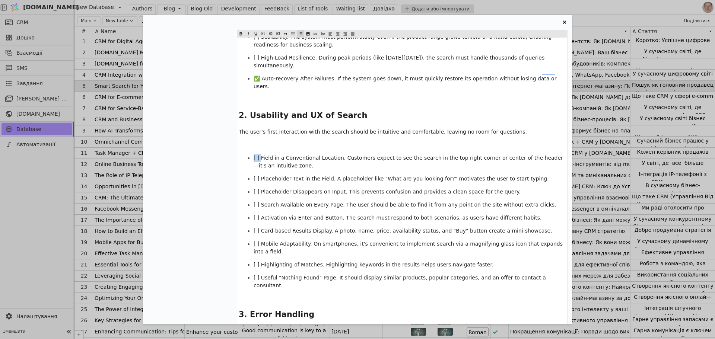
drag, startPoint x: 254, startPoint y: 142, endPoint x: 261, endPoint y: 144, distance: 7.3
click at [261, 155] on span "[ ] Field in a Conventional Location. Customers expect to see the search in the…" at bounding box center [408, 162] width 309 height 14
click at [260, 275] on span "[ ] Useful "Nothing Found" Page. It should display similar products, popular ca…" at bounding box center [401, 282] width 294 height 14
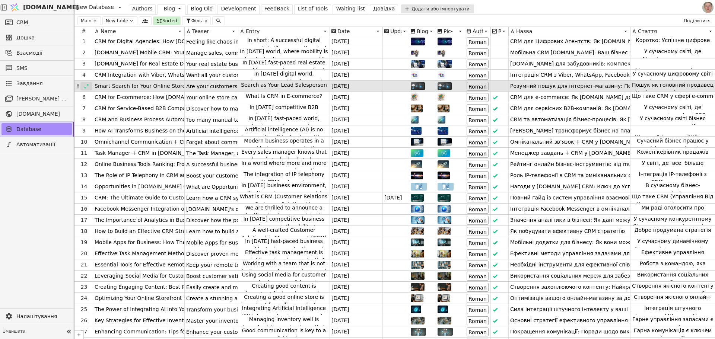
click at [83, 85] on div at bounding box center [86, 86] width 12 height 8
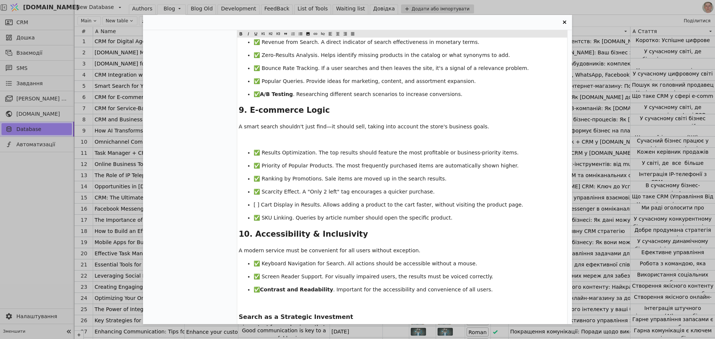
scroll to position [1266, 0]
drag, startPoint x: 254, startPoint y: 174, endPoint x: 260, endPoint y: 174, distance: 5.6
click at [260, 202] on span "[ ] Cart Display in Results. Allows adding a product to the cart faster, withou…" at bounding box center [389, 205] width 270 height 6
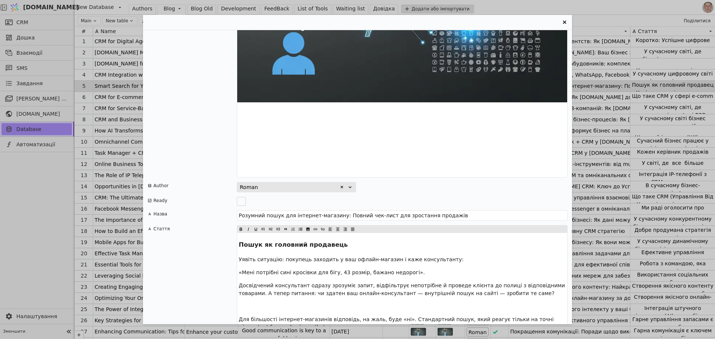
scroll to position [2196, 0]
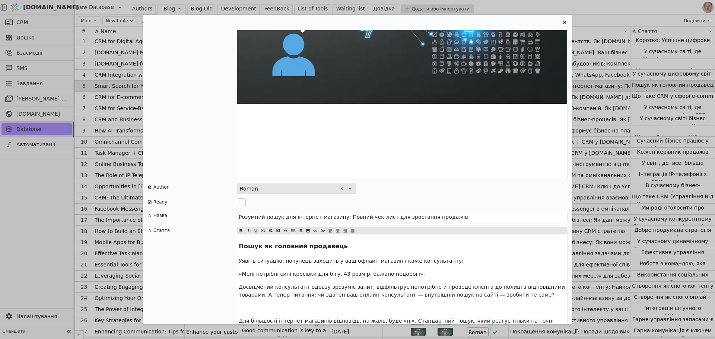
click at [243, 198] on div "Entry Card" at bounding box center [241, 202] width 9 height 9
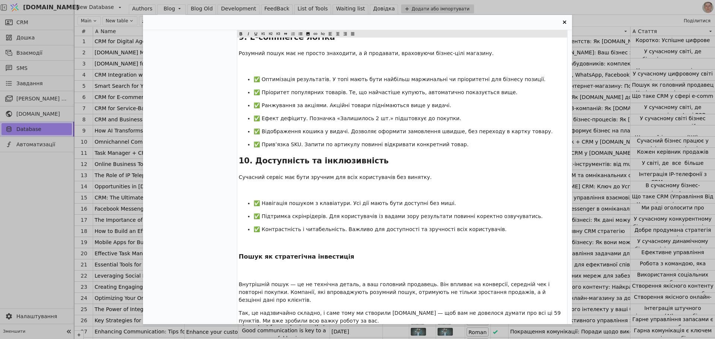
drag, startPoint x: 242, startPoint y: 290, endPoint x: 439, endPoint y: 106, distance: 269.2
click at [564, 22] on icon "Entry Card" at bounding box center [564, 22] width 9 height 9
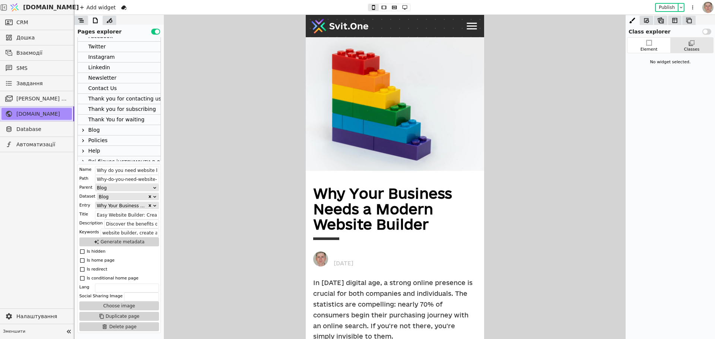
scroll to position [283, 0]
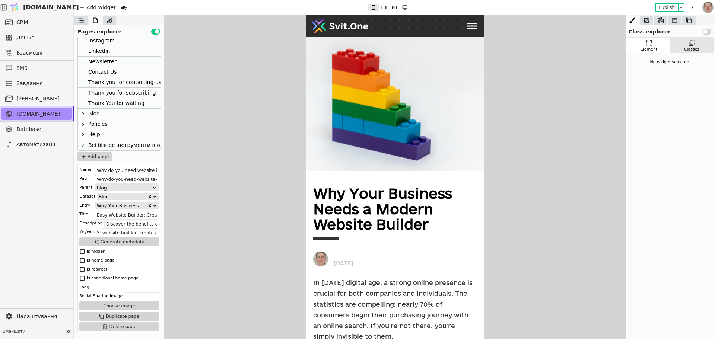
click at [83, 112] on icon at bounding box center [83, 114] width 6 height 6
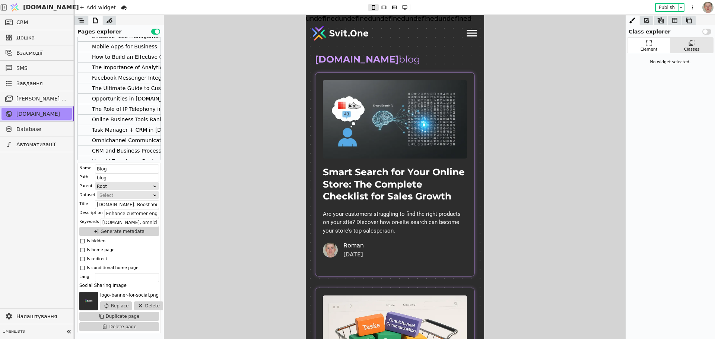
scroll to position [691, 0]
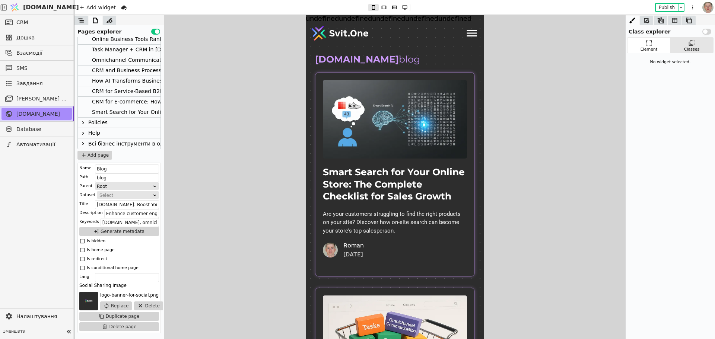
drag, startPoint x: 133, startPoint y: 112, endPoint x: 156, endPoint y: 111, distance: 23.5
click at [133, 112] on div "Smart Search for Your Online Store: The Complete Checklist for Sales Growth" at bounding box center [192, 112] width 201 height 10
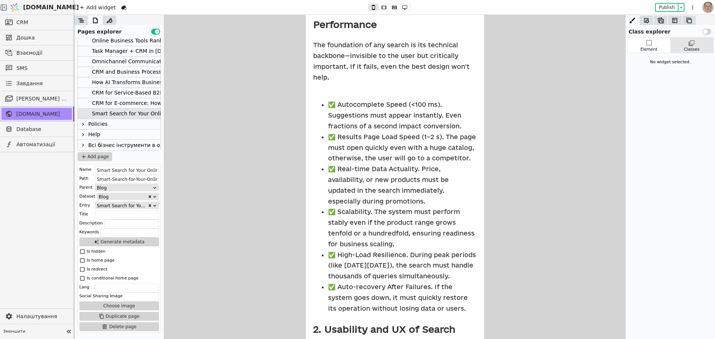
scroll to position [558, 0]
click at [84, 147] on icon at bounding box center [83, 145] width 6 height 6
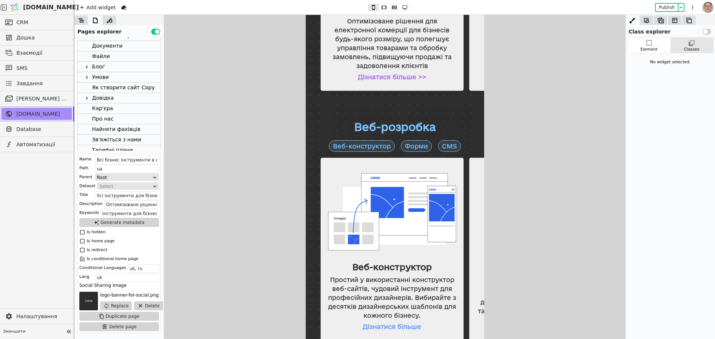
scroll to position [1013, 0]
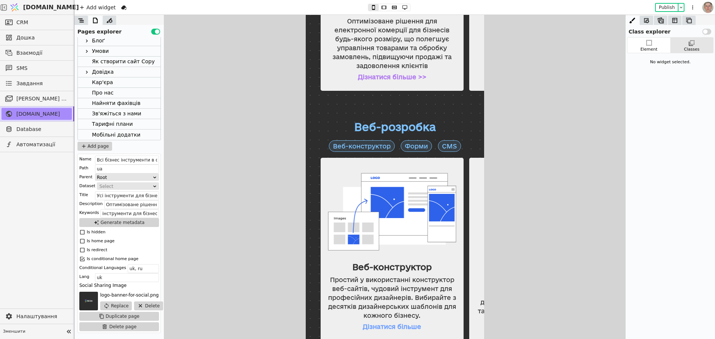
drag, startPoint x: 114, startPoint y: 39, endPoint x: 142, endPoint y: 48, distance: 30.0
click at [114, 39] on div "Блоґ" at bounding box center [119, 41] width 83 height 10
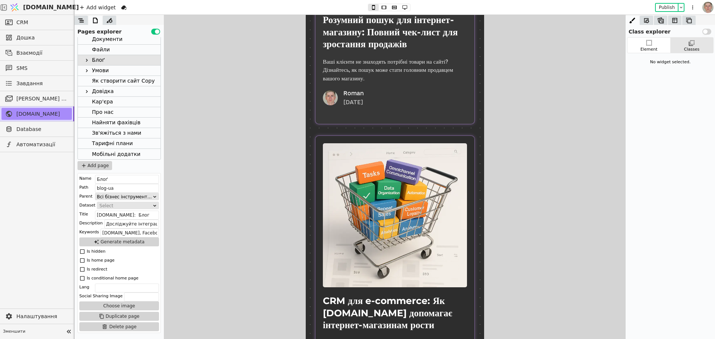
scroll to position [0, 0]
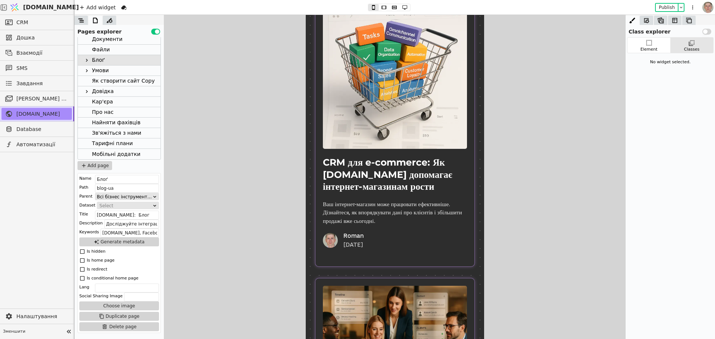
click at [83, 59] on div at bounding box center [86, 60] width 9 height 9
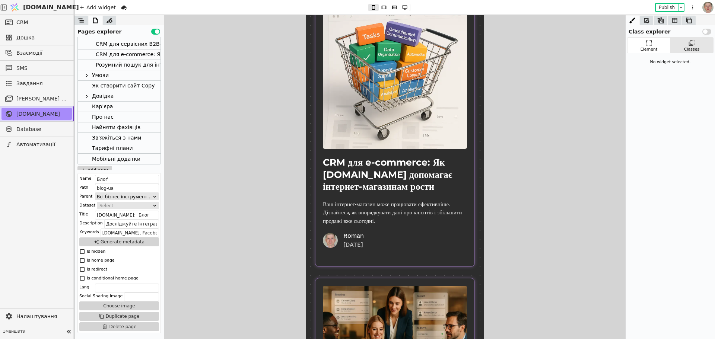
click at [134, 62] on div "Розумний пошук для інтернет-магазину: Повний чек-лист для зростання продажів" at bounding box center [210, 65] width 229 height 10
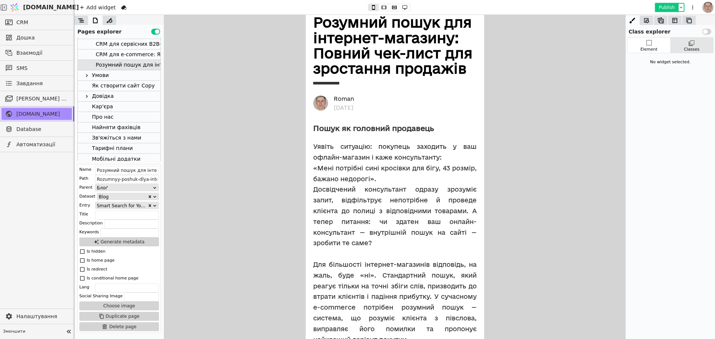
click at [667, 5] on button "Publish" at bounding box center [667, 7] width 22 height 7
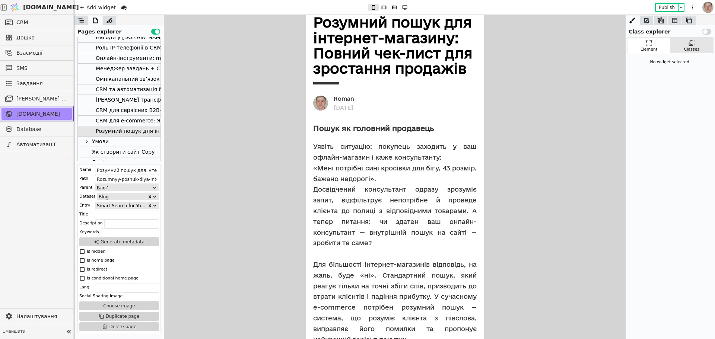
scroll to position [1209, 0]
